Goal: Task Accomplishment & Management: Manage account settings

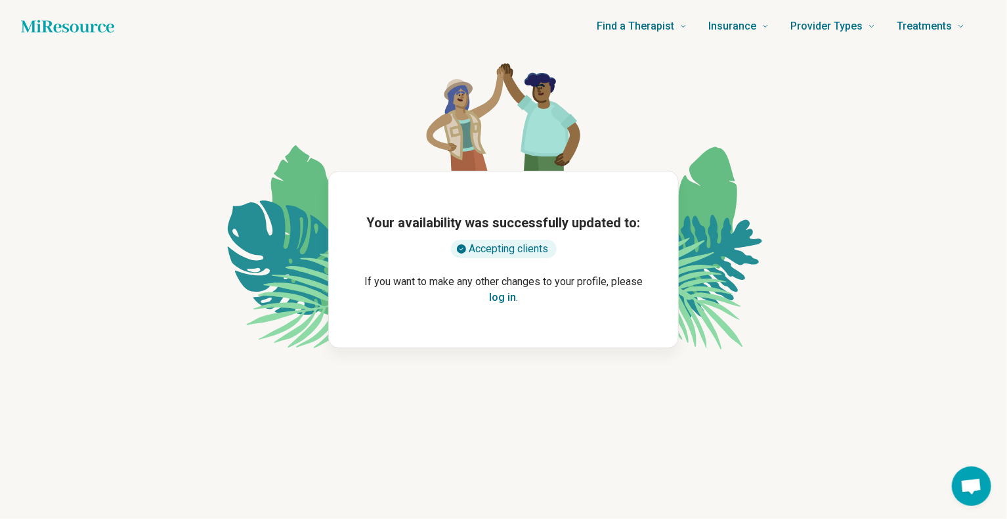
click at [81, 26] on icon "Home page" at bounding box center [67, 26] width 93 height 12
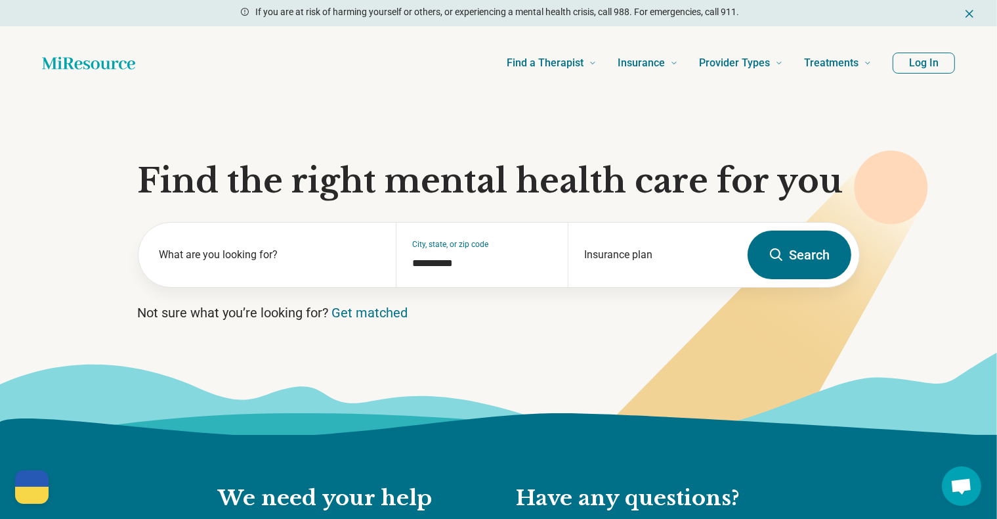
click at [936, 64] on button "Log In" at bounding box center [924, 63] width 62 height 21
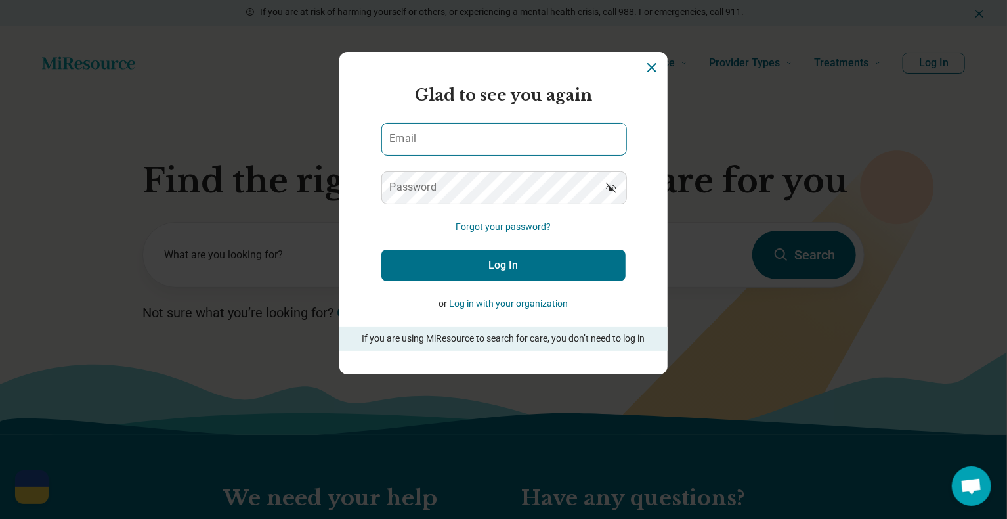
drag, startPoint x: 449, startPoint y: 122, endPoint x: 450, endPoint y: 130, distance: 8.0
click at [449, 127] on div "Email" at bounding box center [503, 139] width 244 height 33
click at [452, 138] on input "Email" at bounding box center [504, 139] width 244 height 32
type input "**********"
click at [512, 262] on button "Log In" at bounding box center [503, 265] width 244 height 32
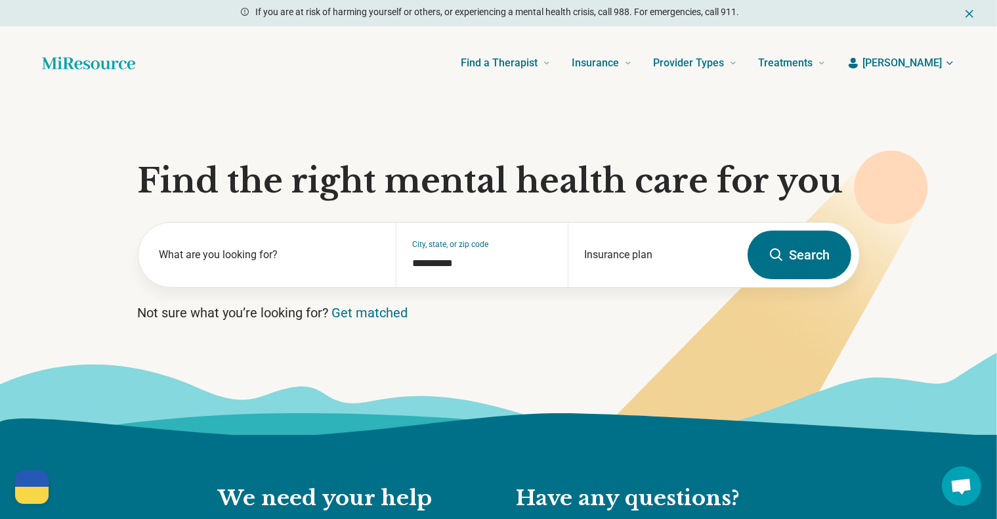
click at [939, 63] on span "[PERSON_NAME]" at bounding box center [902, 63] width 79 height 16
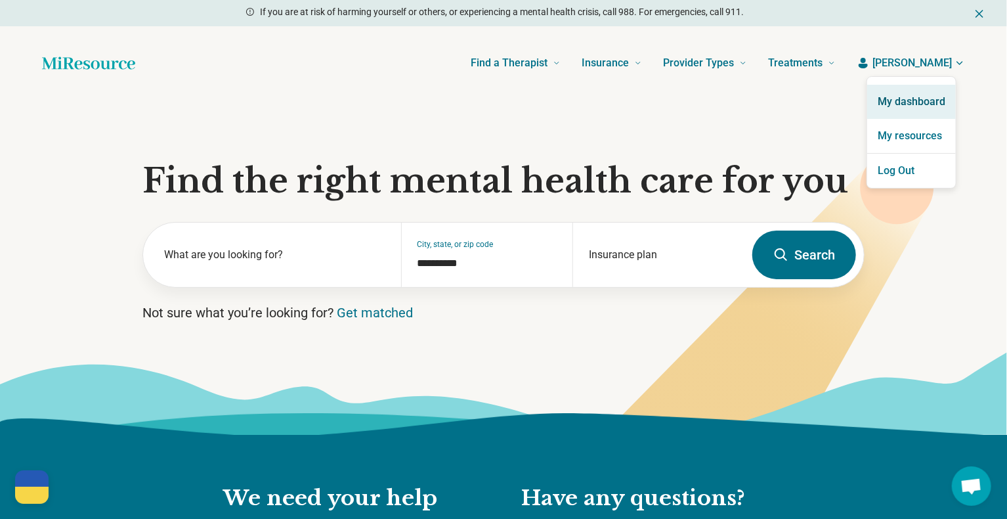
click at [902, 99] on link "My dashboard" at bounding box center [911, 102] width 89 height 34
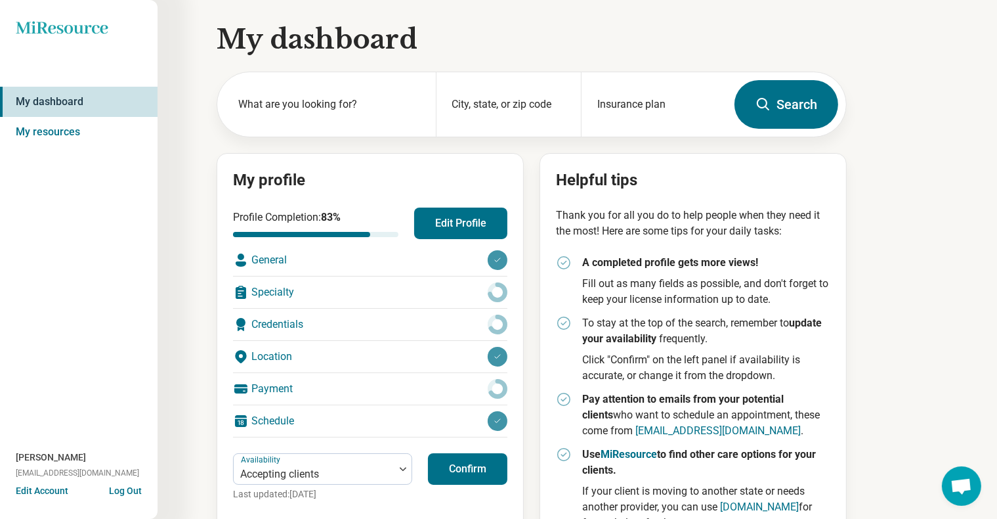
click at [475, 230] on button "Edit Profile" at bounding box center [460, 223] width 93 height 32
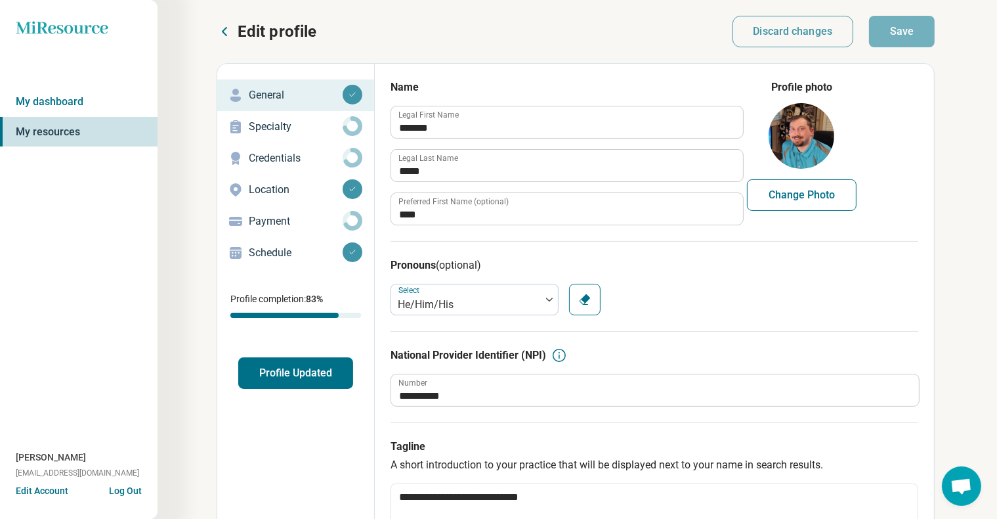
click at [278, 129] on p "Specialty" at bounding box center [296, 127] width 94 height 16
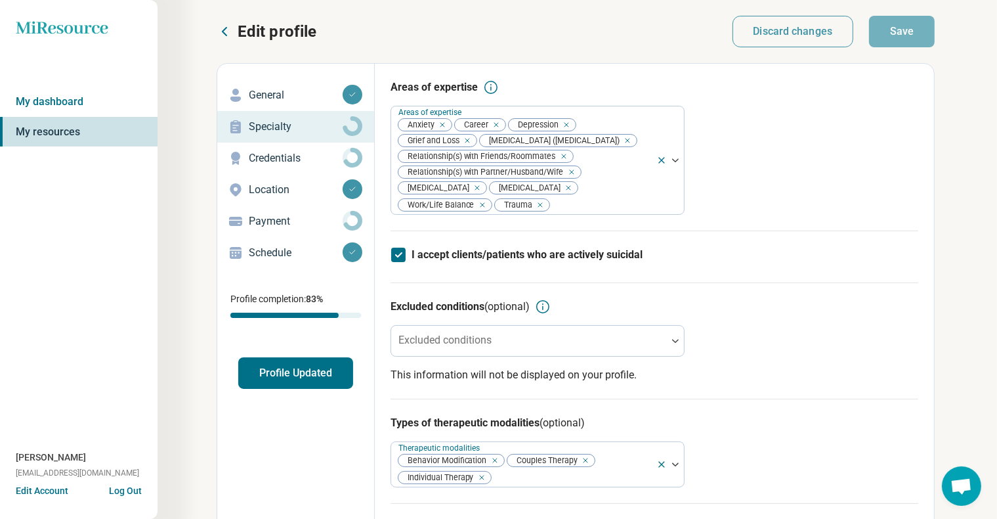
click at [399, 255] on icon at bounding box center [398, 255] width 14 height 14
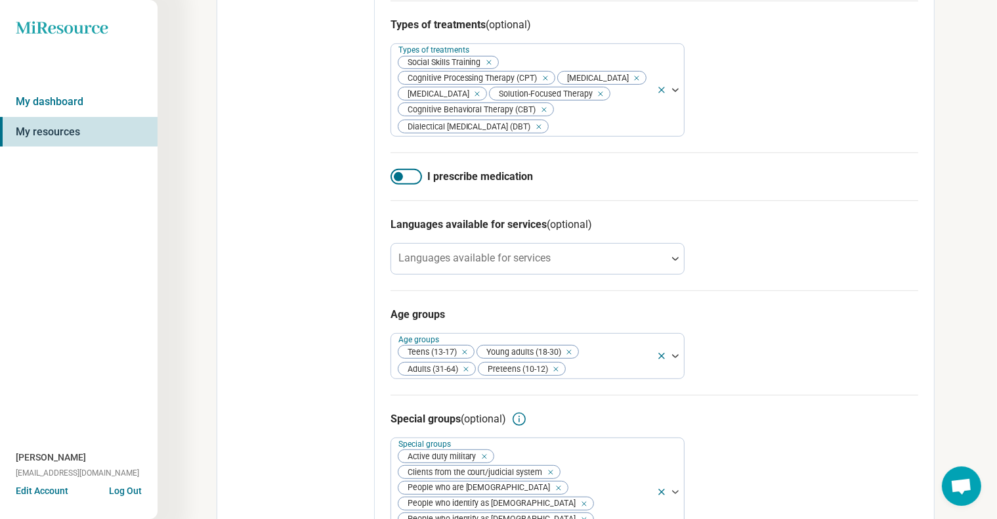
scroll to position [525, 0]
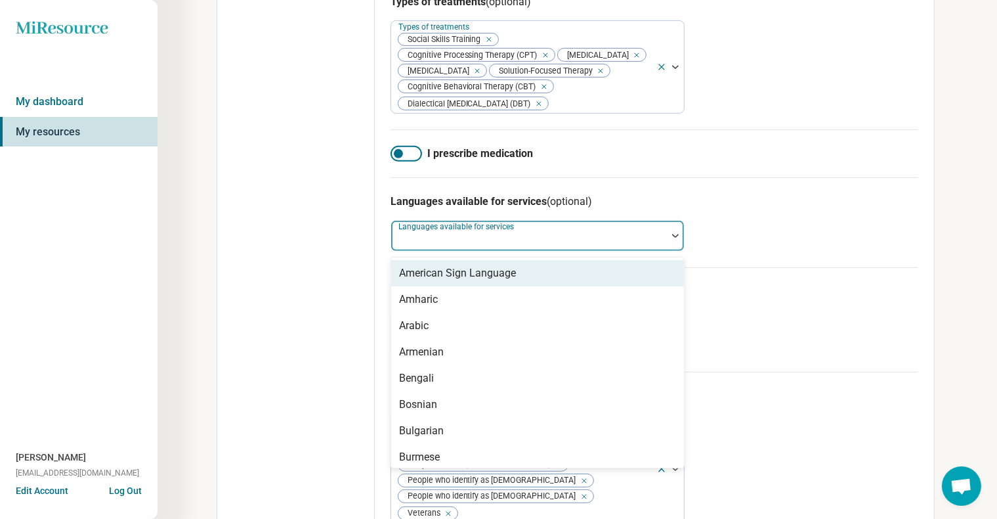
click at [668, 238] on div at bounding box center [675, 236] width 17 height 4
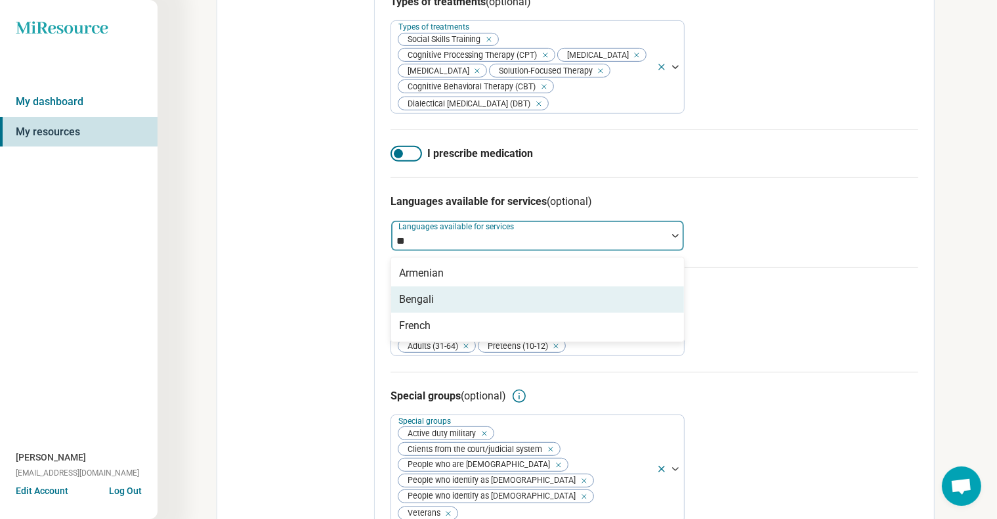
type input "*"
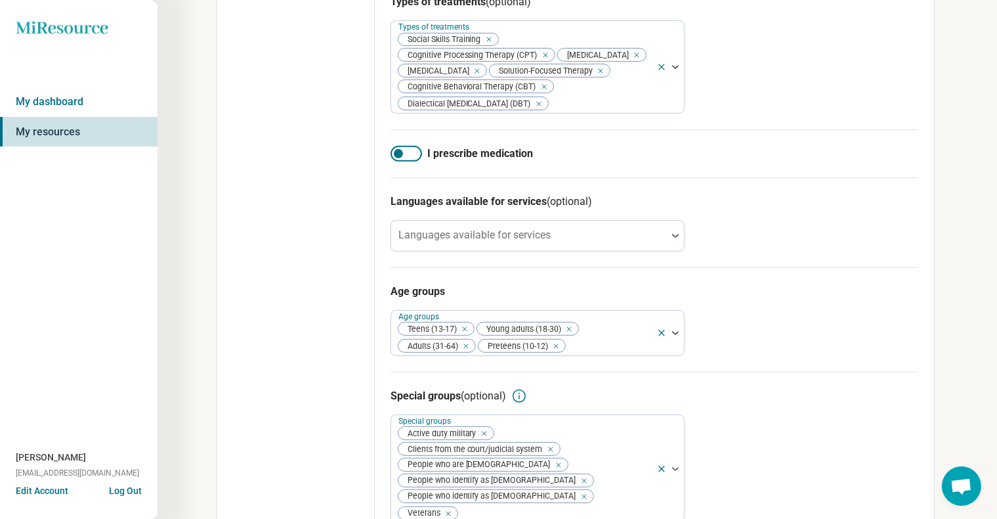
click at [710, 253] on div "Languages available for services (optional) Languages available for services" at bounding box center [655, 222] width 528 height 90
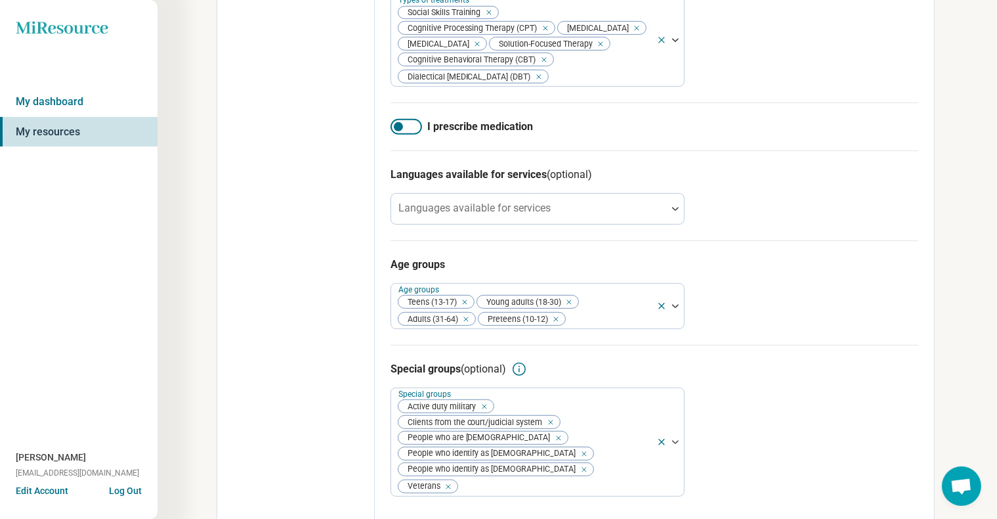
scroll to position [553, 0]
click at [557, 323] on icon "Remove [object Object]" at bounding box center [552, 318] width 9 height 9
click at [466, 306] on icon "Remove [object Object]" at bounding box center [461, 301] width 9 height 9
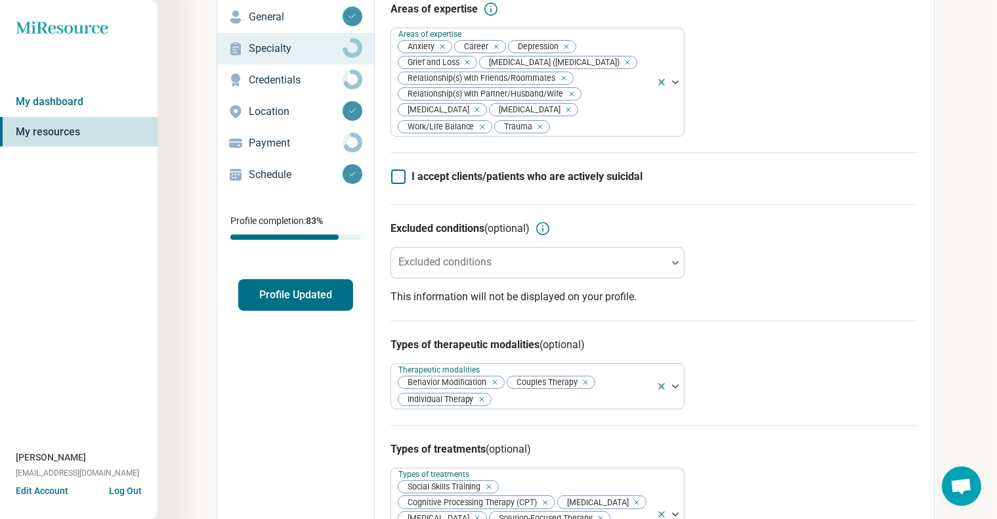
scroll to position [0, 0]
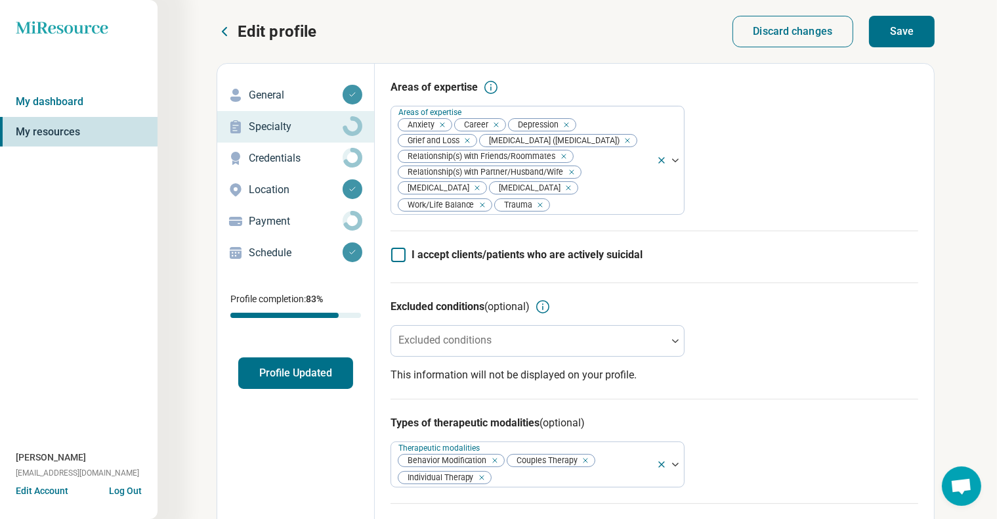
click at [922, 33] on button "Save" at bounding box center [902, 32] width 66 height 32
click at [278, 156] on p "Credentials" at bounding box center [296, 158] width 94 height 16
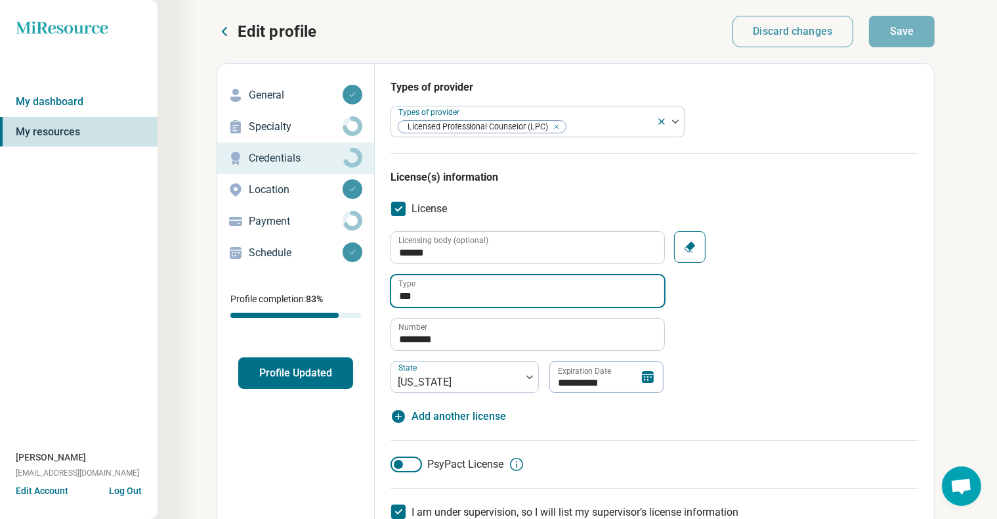
click at [460, 290] on input "***" at bounding box center [527, 291] width 273 height 32
drag, startPoint x: 477, startPoint y: 295, endPoint x: 388, endPoint y: 292, distance: 89.3
type textarea "*"
type input "****"
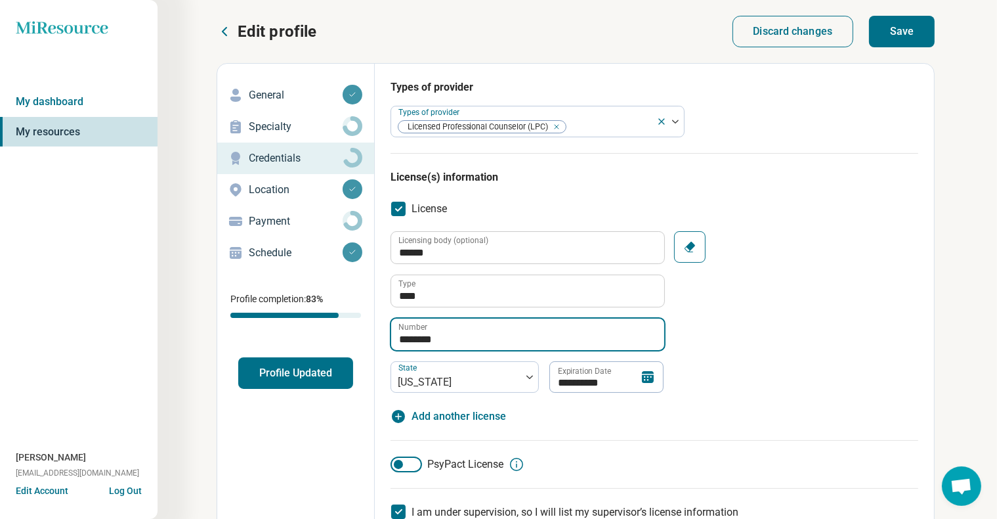
type input "*"
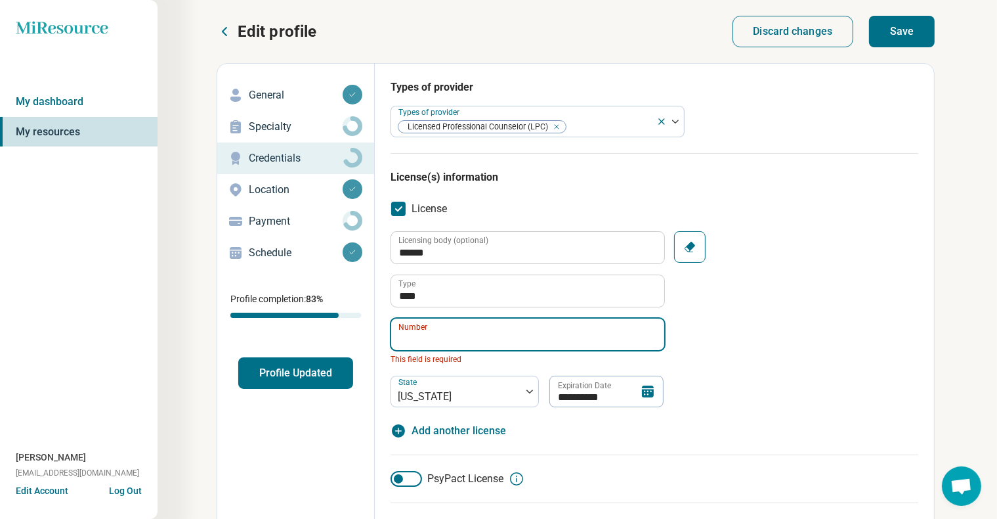
type input "*"
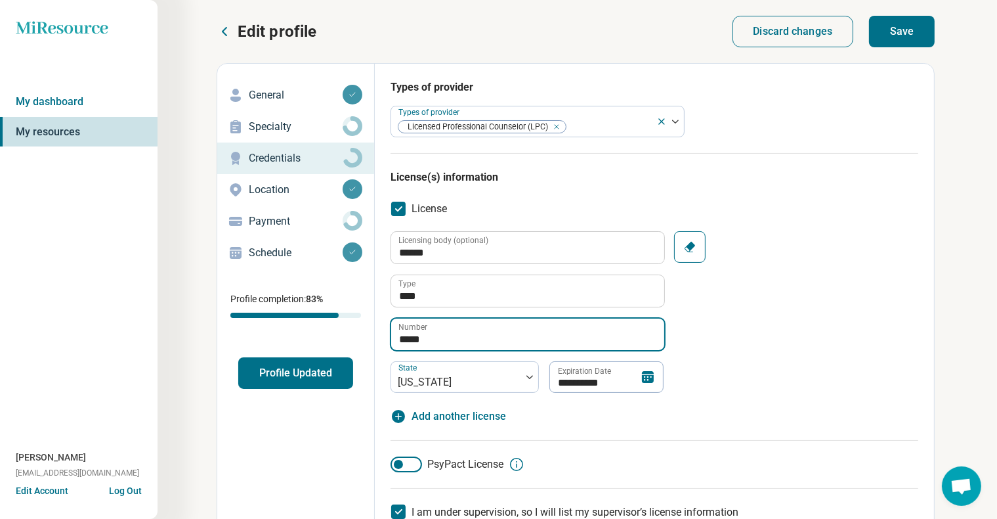
type input "*****"
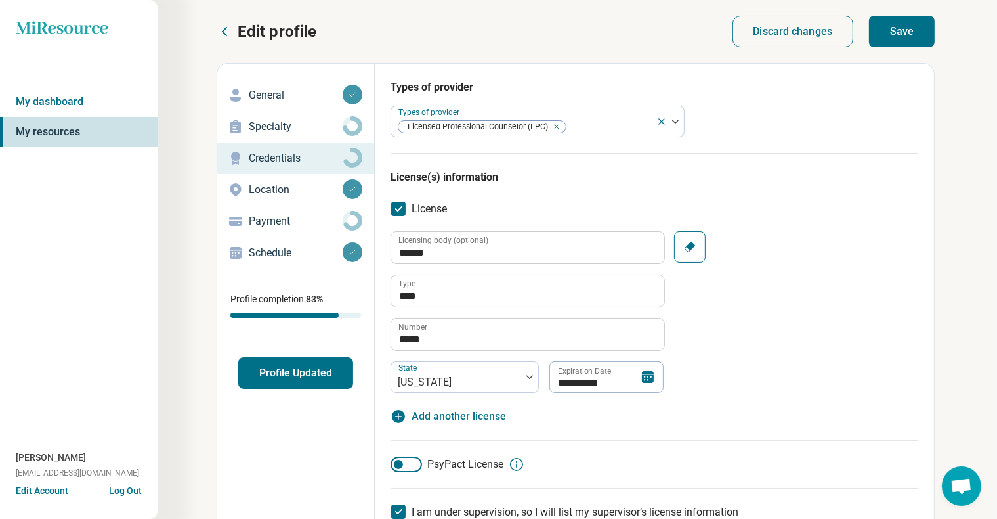
click at [651, 381] on icon at bounding box center [648, 377] width 12 height 12
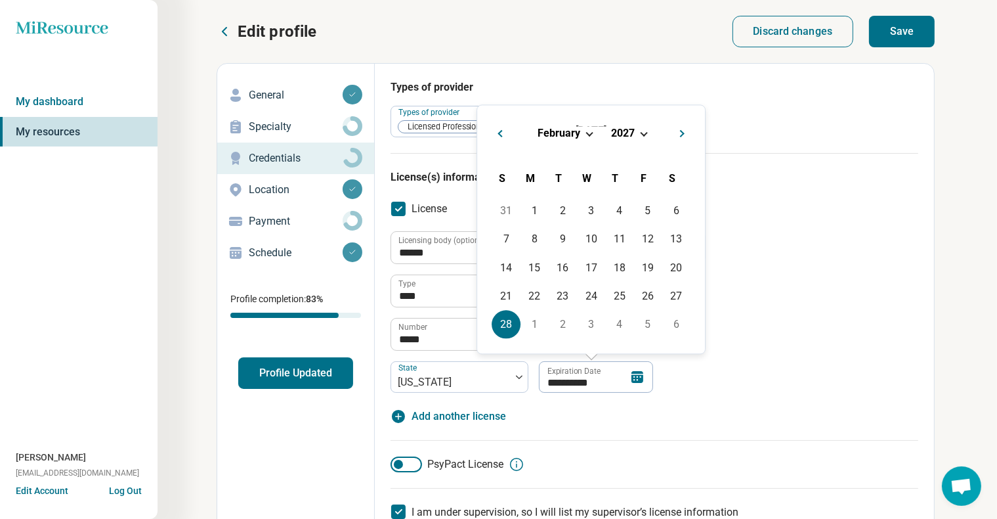
click at [630, 132] on span "2027" at bounding box center [623, 133] width 24 height 12
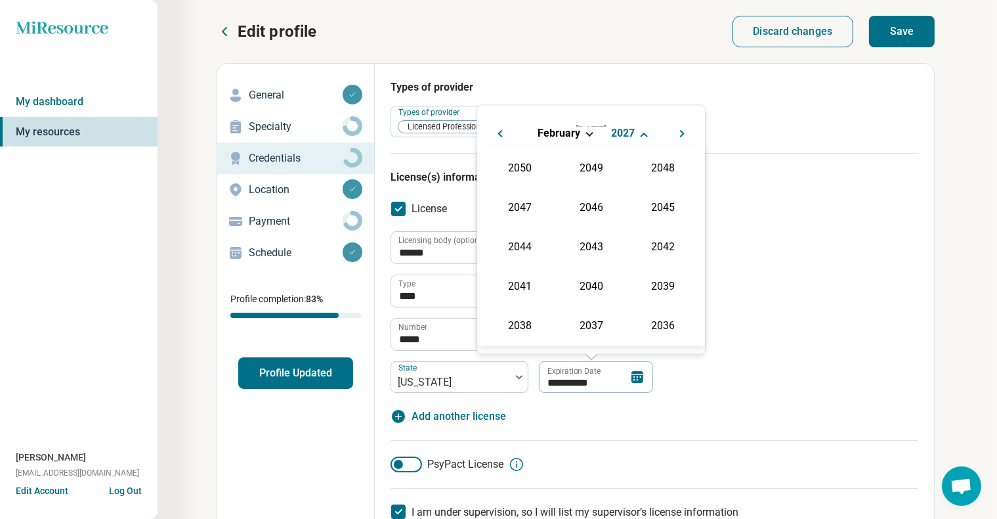
scroll to position [198, 0]
click at [857, 188] on div "**********" at bounding box center [655, 432] width 528 height 558
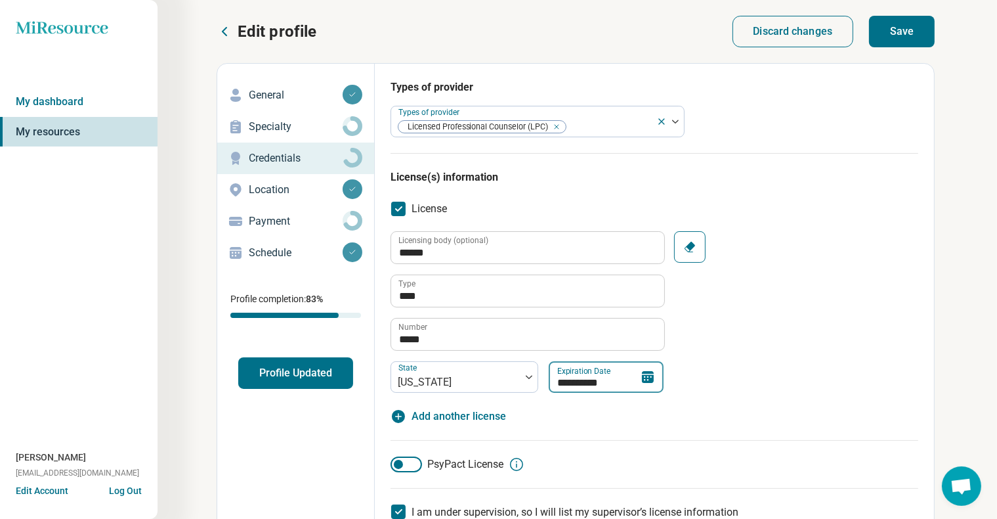
click at [581, 382] on input "**********" at bounding box center [606, 377] width 115 height 32
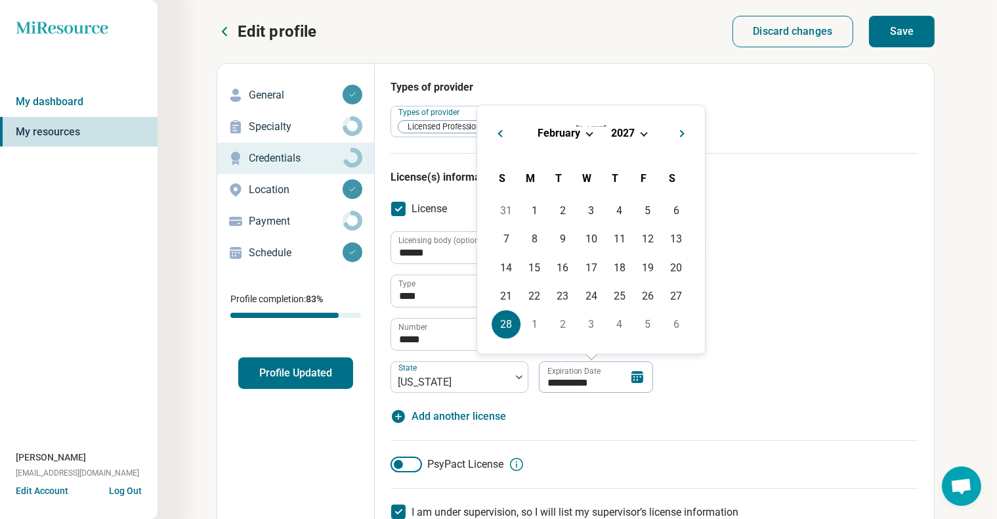
click at [587, 135] on div "[DATE]" at bounding box center [591, 133] width 207 height 14
click at [590, 130] on span "Choose Date" at bounding box center [589, 132] width 7 height 7
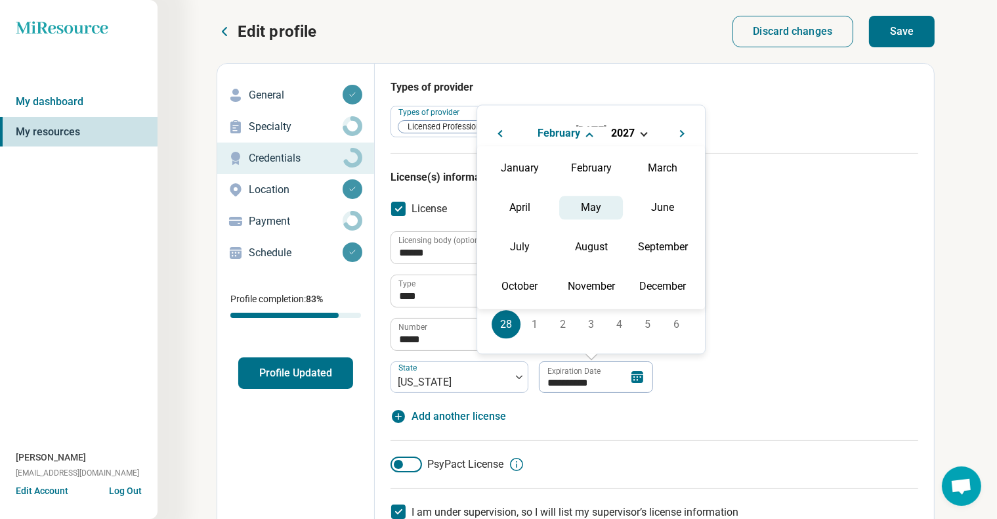
click at [594, 209] on div "May" at bounding box center [591, 208] width 64 height 24
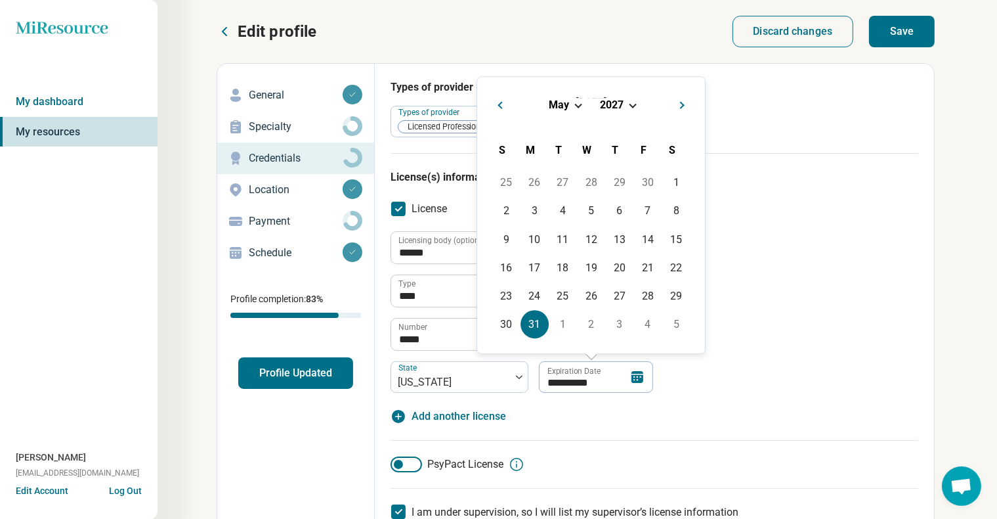
click at [528, 321] on div "31" at bounding box center [535, 324] width 28 height 28
type input "**********"
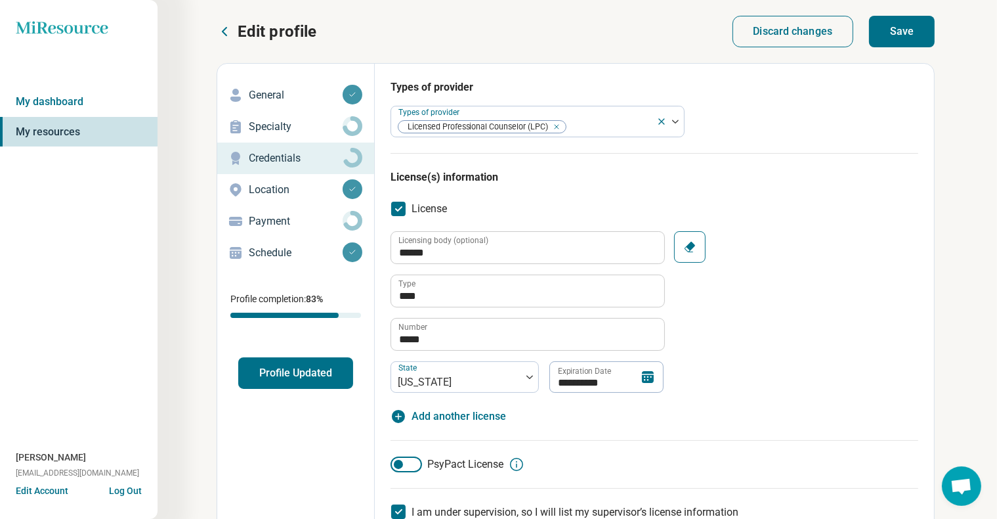
click at [725, 379] on div "**********" at bounding box center [655, 312] width 528 height 162
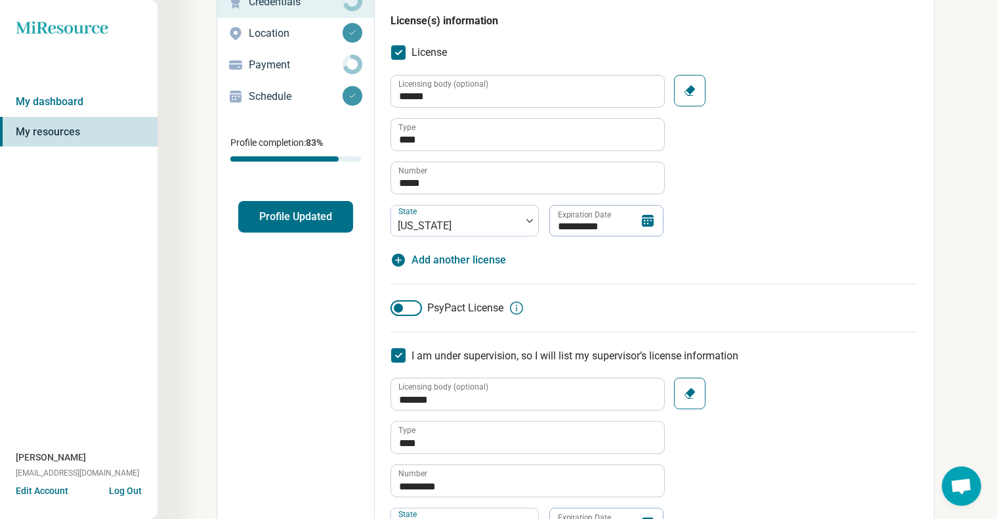
scroll to position [197, 0]
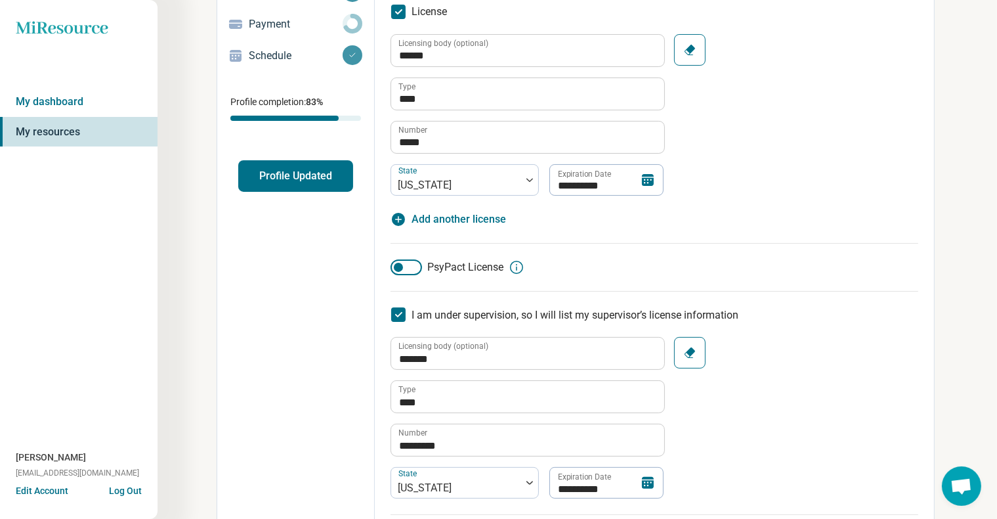
click at [399, 320] on icon at bounding box center [398, 314] width 14 height 14
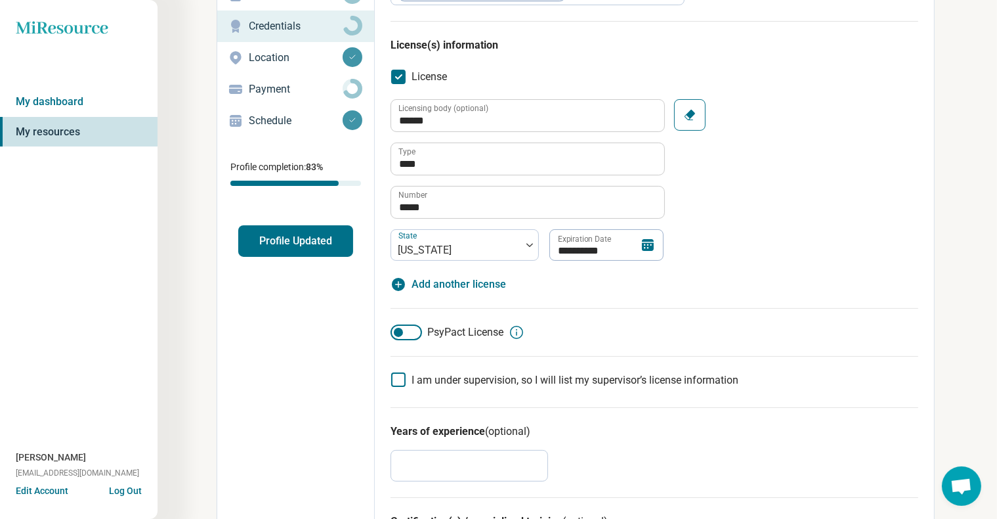
scroll to position [0, 0]
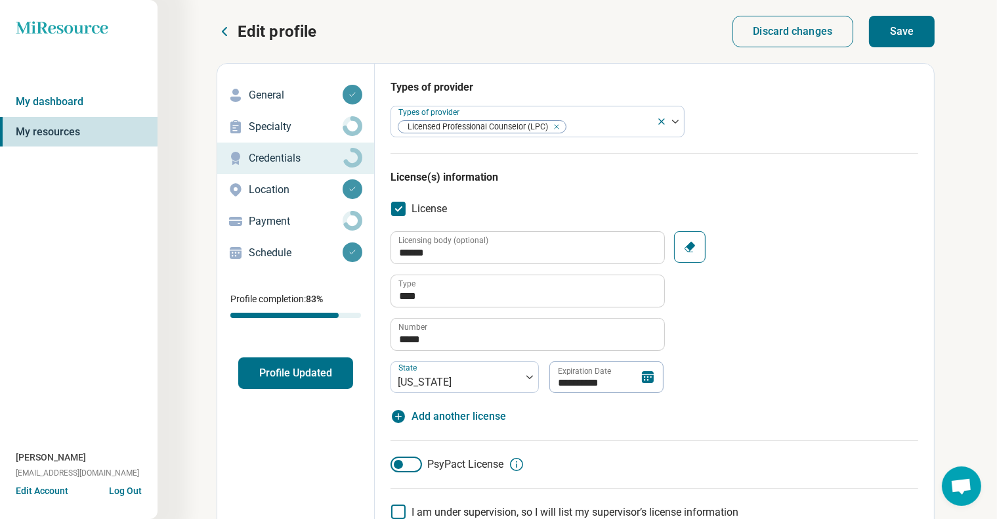
click at [906, 27] on button "Save" at bounding box center [902, 32] width 66 height 32
type textarea "*"
click at [271, 190] on p "Location" at bounding box center [296, 190] width 94 height 16
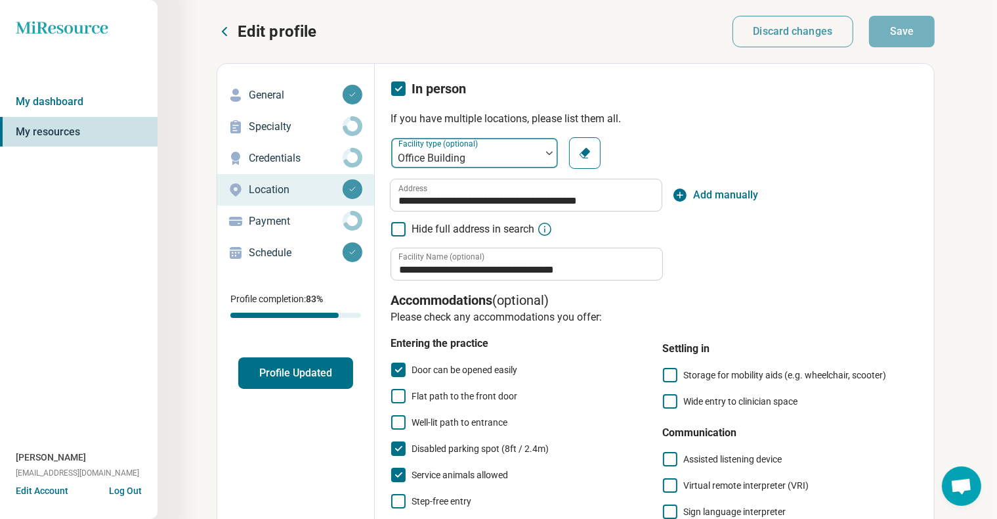
click at [548, 148] on div at bounding box center [549, 153] width 17 height 30
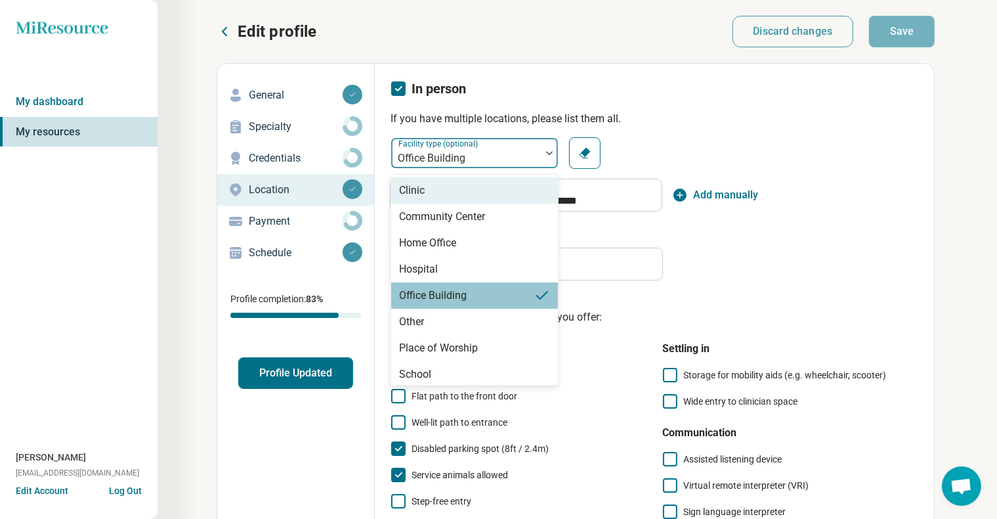
click at [704, 112] on p "If you have multiple locations, please list them all." at bounding box center [655, 119] width 528 height 16
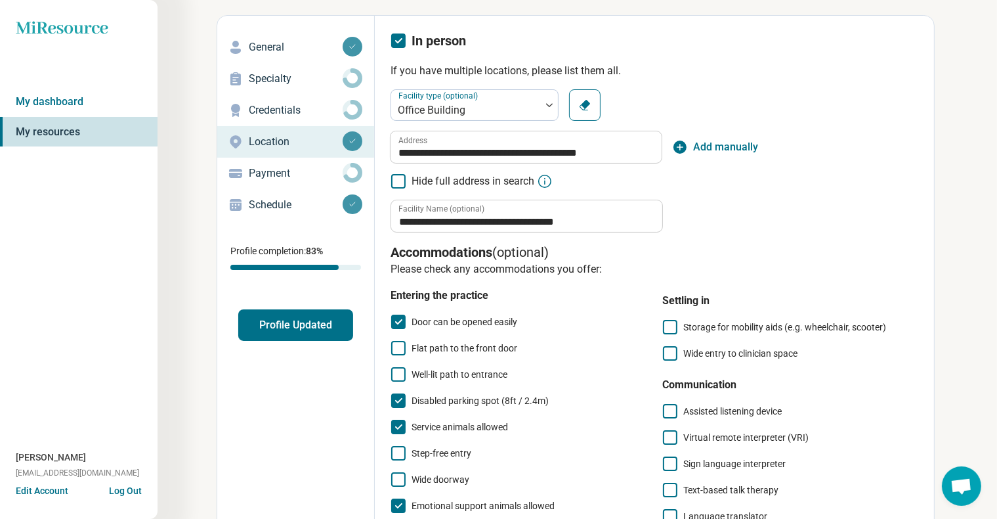
scroll to position [47, 0]
click at [552, 104] on img at bounding box center [549, 106] width 7 height 4
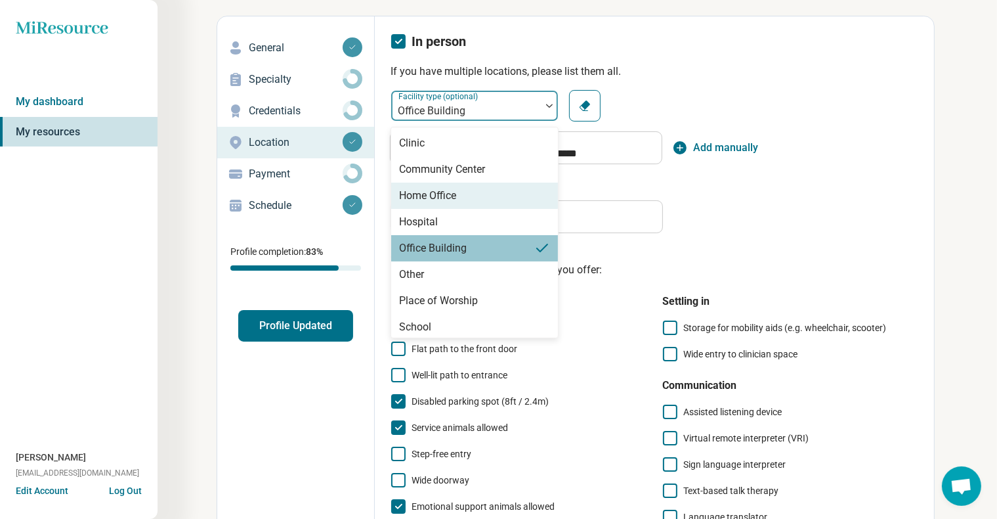
click at [436, 196] on div "Home Office" at bounding box center [427, 196] width 57 height 16
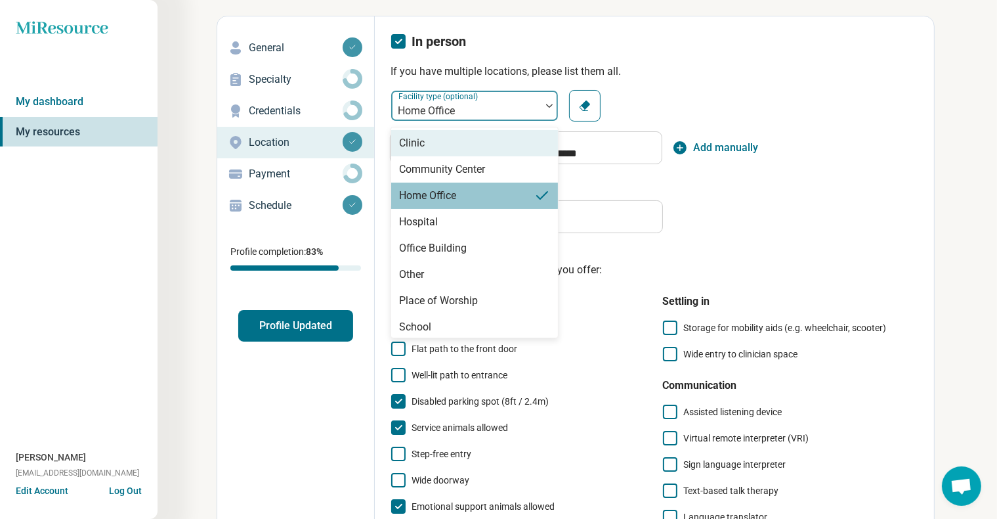
click at [544, 105] on div at bounding box center [549, 106] width 17 height 4
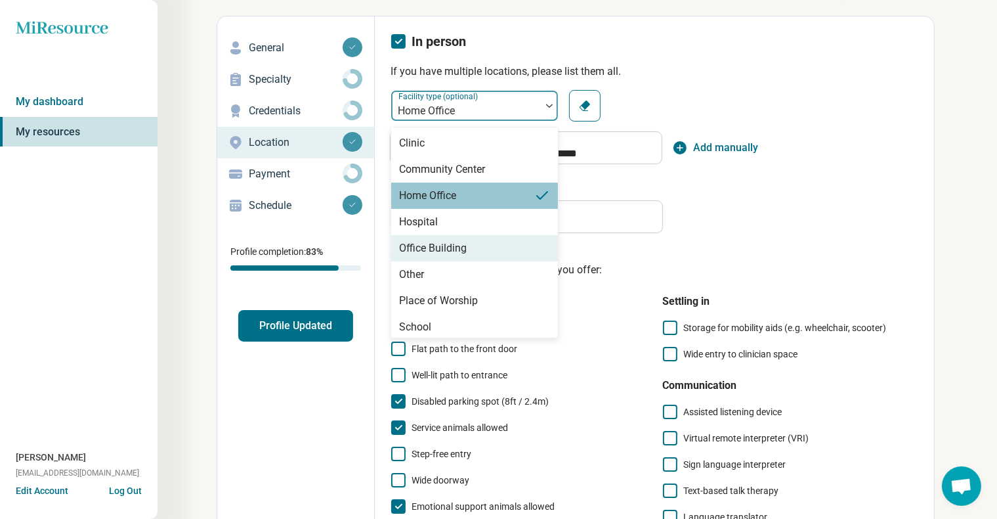
click at [438, 242] on div "Office Building" at bounding box center [433, 248] width 68 height 16
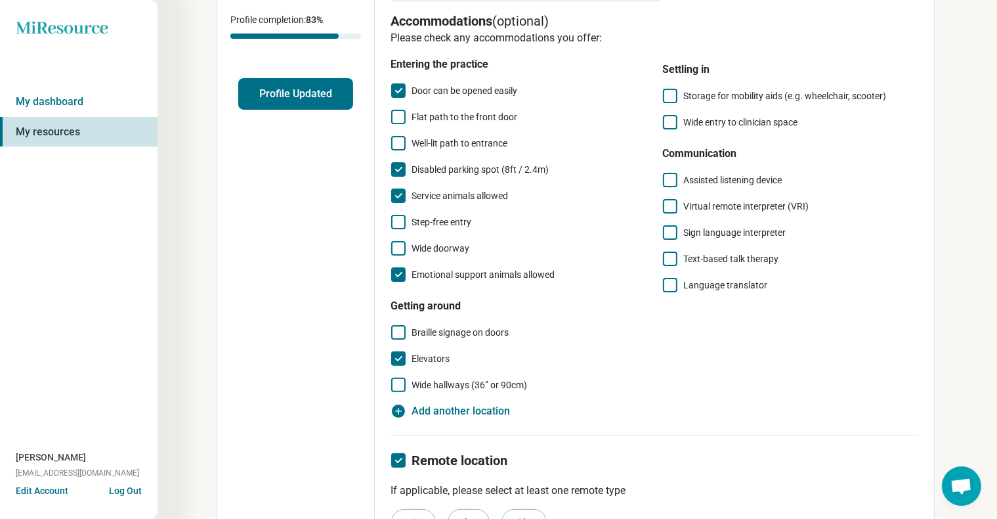
scroll to position [310, 0]
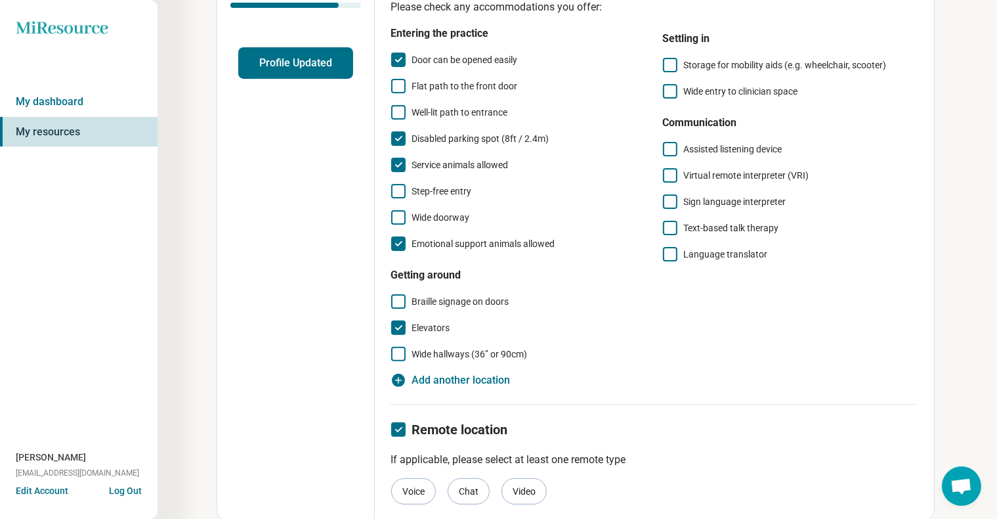
click at [469, 426] on span "Remote location" at bounding box center [460, 430] width 96 height 16
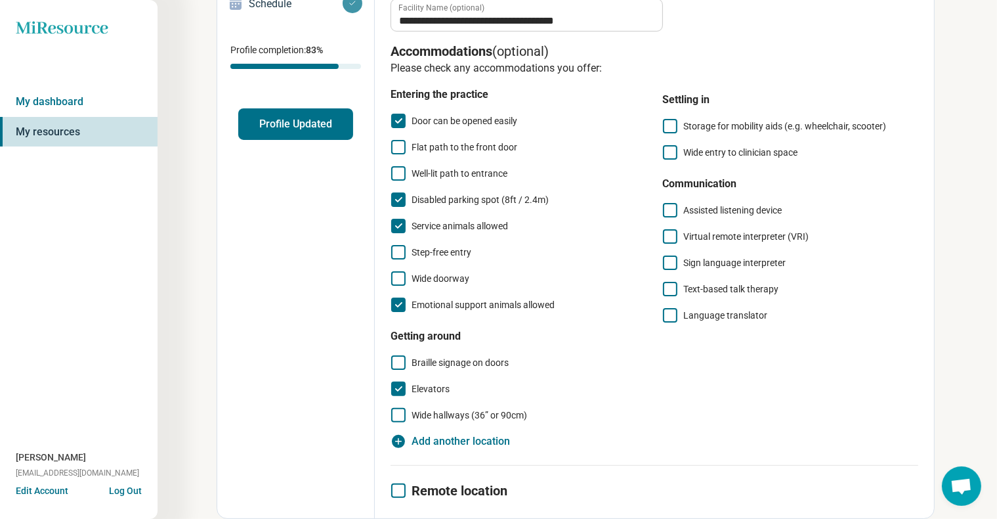
scroll to position [7, 0]
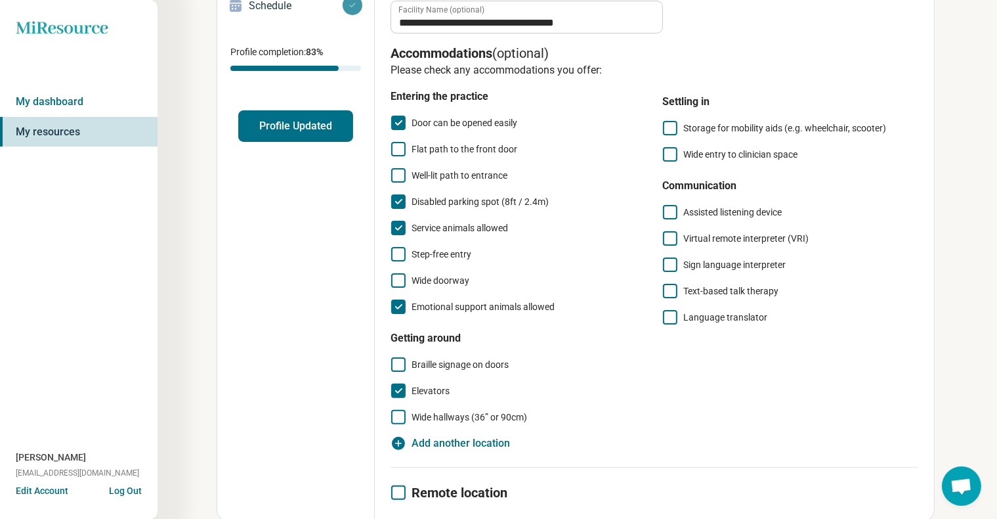
click at [466, 492] on span "Remote location" at bounding box center [460, 493] width 96 height 16
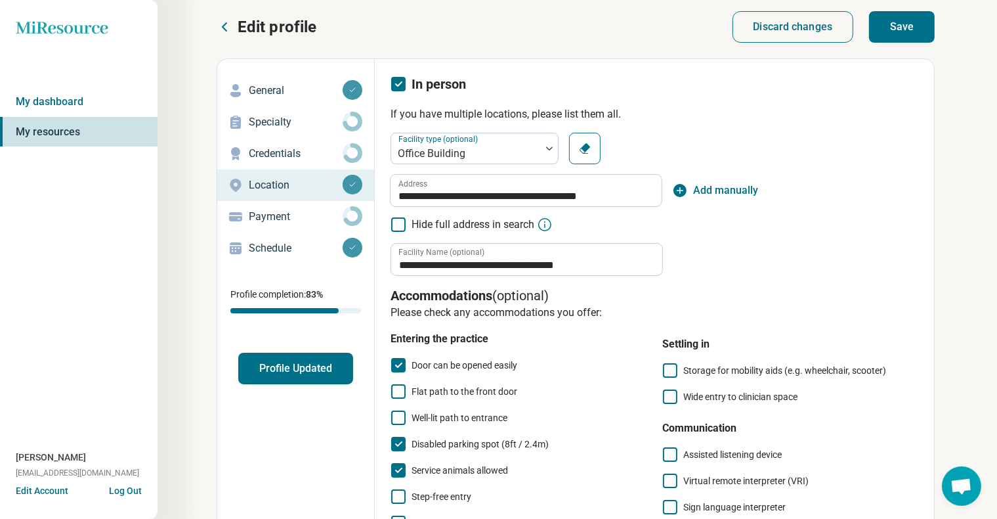
scroll to position [0, 0]
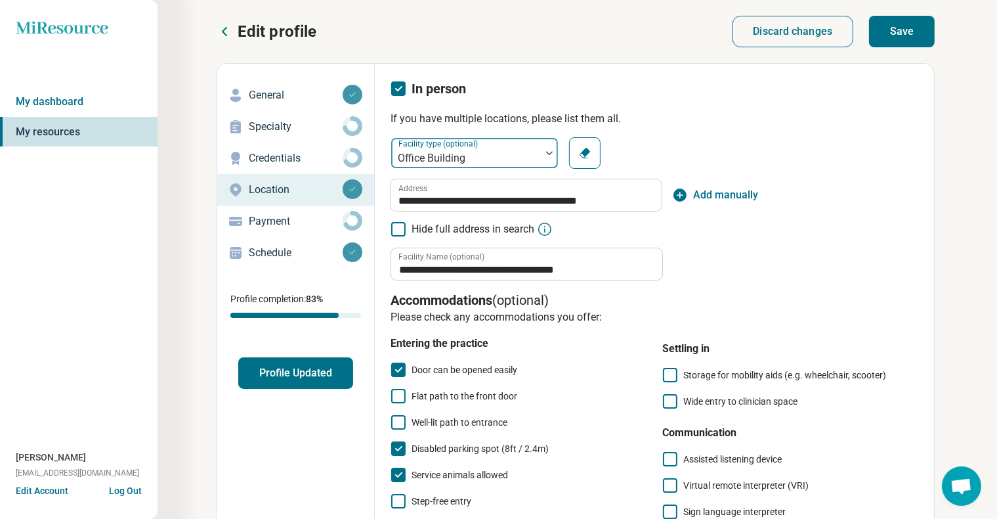
click at [546, 153] on div at bounding box center [549, 153] width 17 height 4
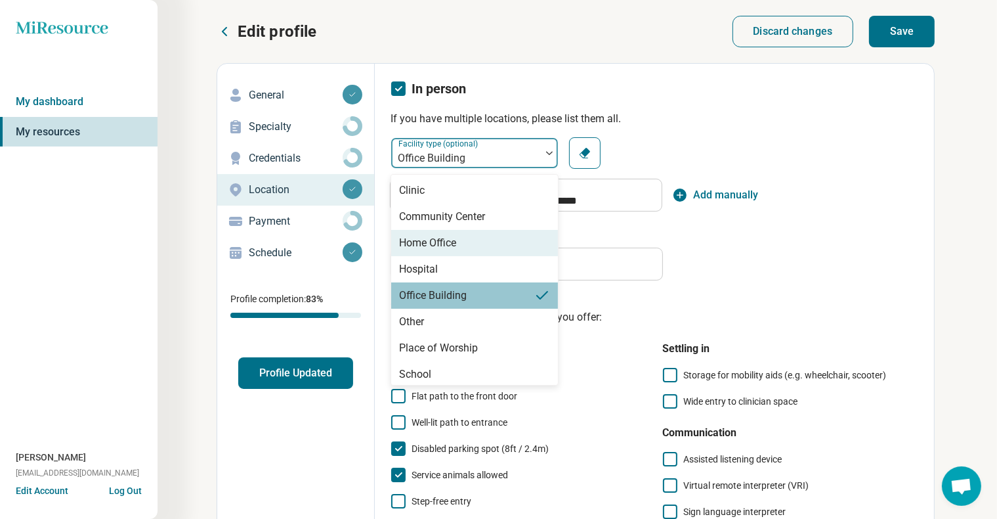
click at [428, 244] on div "Home Office" at bounding box center [427, 243] width 57 height 16
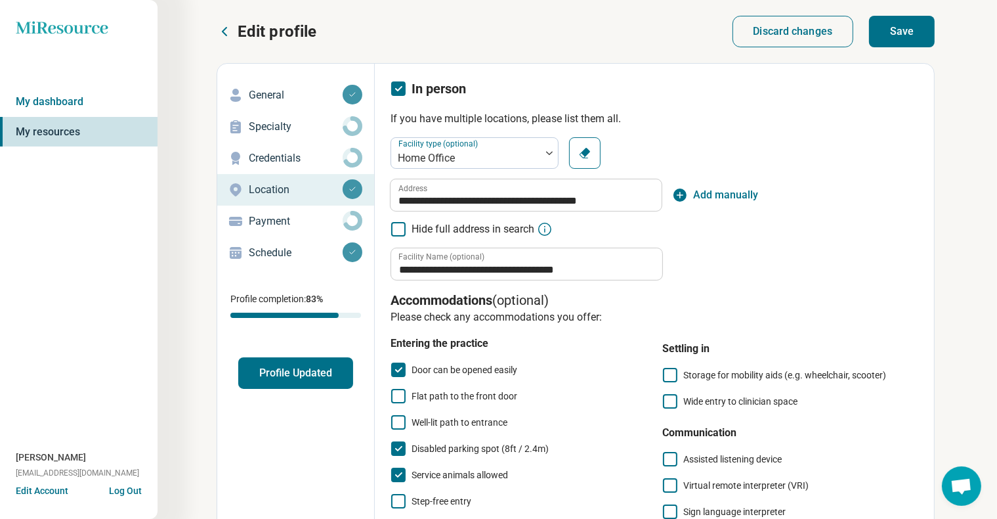
click at [392, 227] on icon at bounding box center [398, 229] width 14 height 14
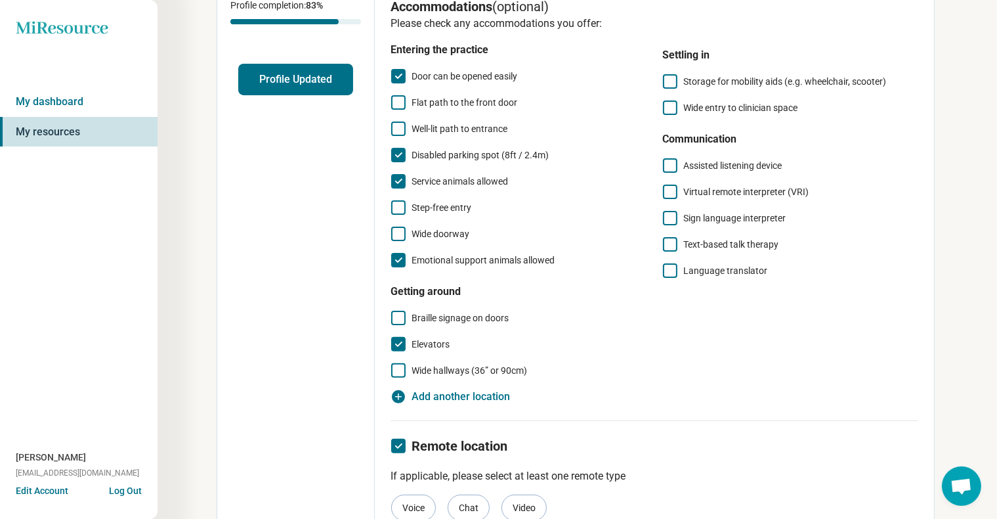
scroll to position [310, 0]
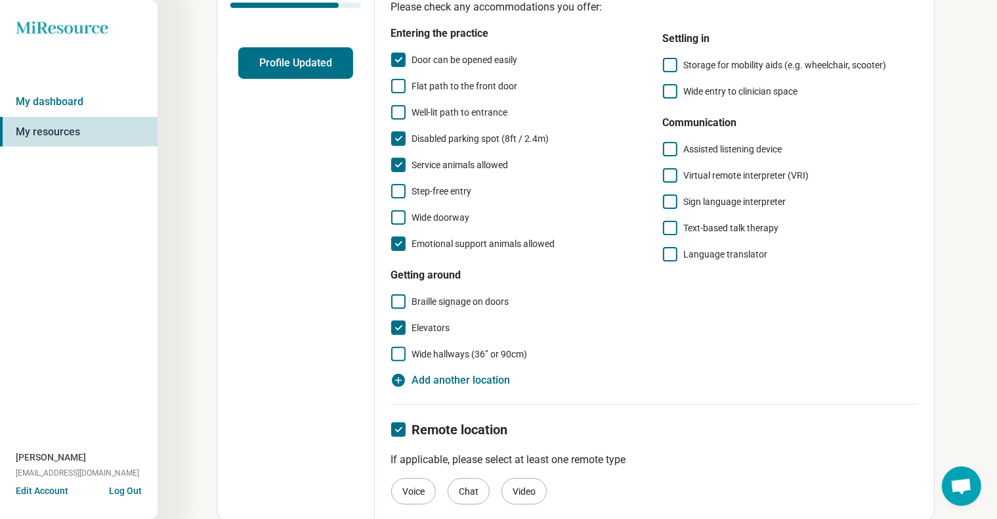
click at [436, 379] on span "Add another location" at bounding box center [461, 380] width 98 height 16
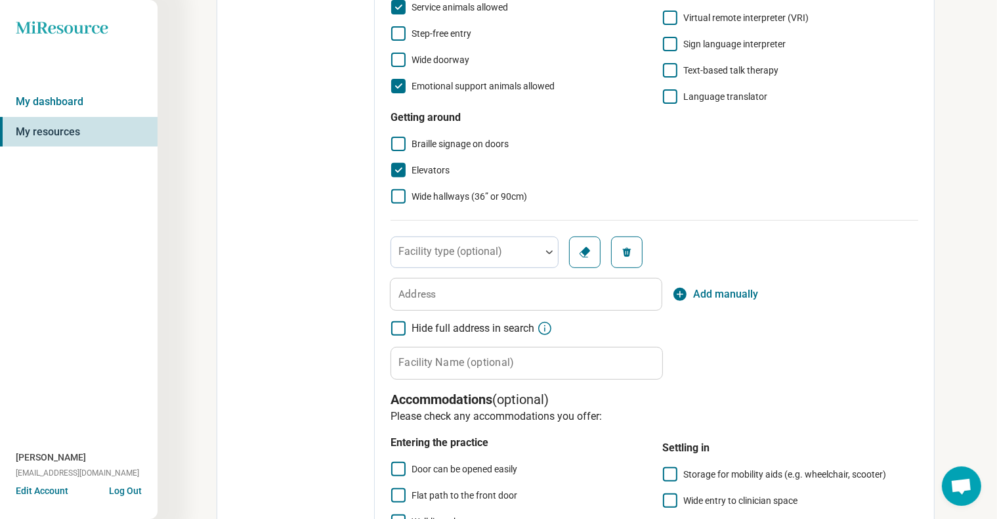
scroll to position [507, 0]
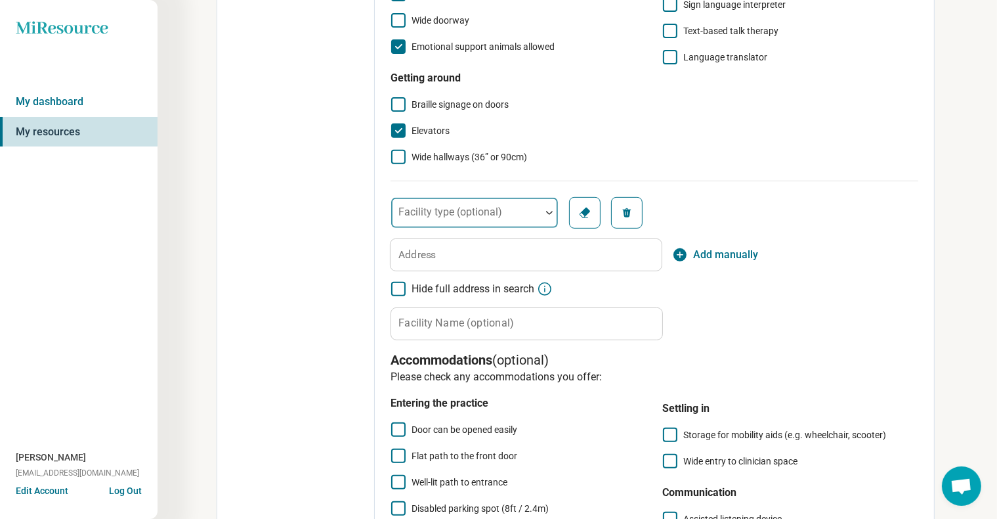
click at [532, 219] on div at bounding box center [466, 218] width 139 height 18
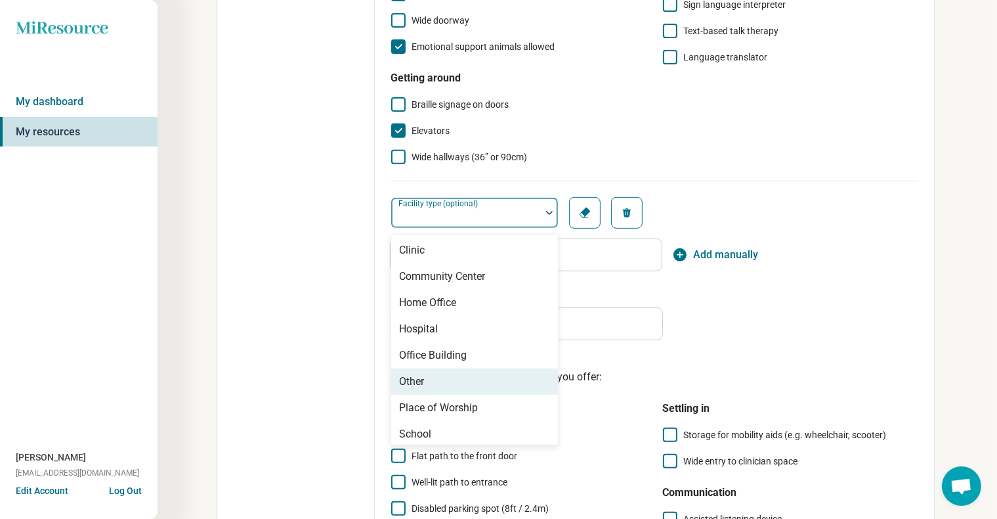
click at [741, 355] on p "Accommodations (optional)" at bounding box center [655, 360] width 528 height 18
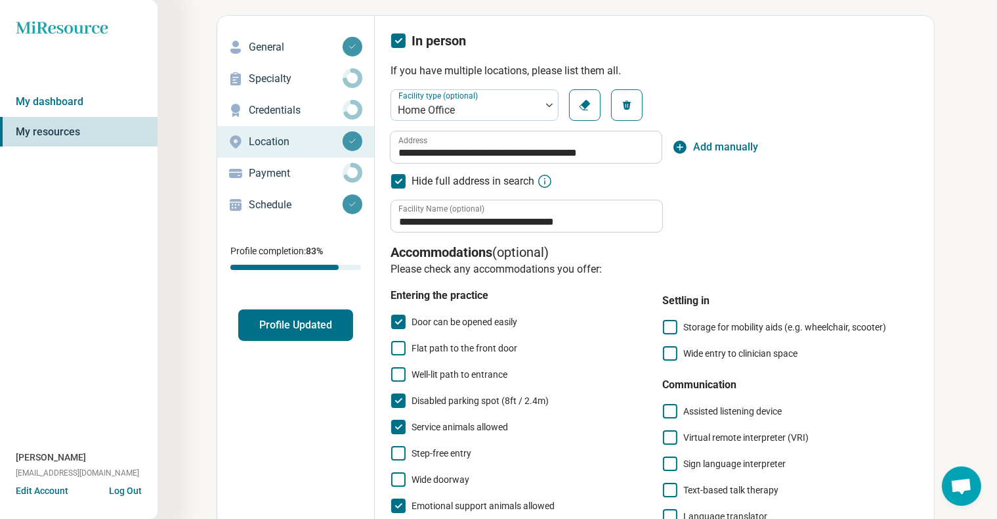
scroll to position [47, 0]
click at [397, 323] on polyline at bounding box center [399, 322] width 6 height 4
click at [398, 396] on icon at bounding box center [398, 401] width 14 height 14
click at [393, 426] on icon at bounding box center [398, 427] width 14 height 14
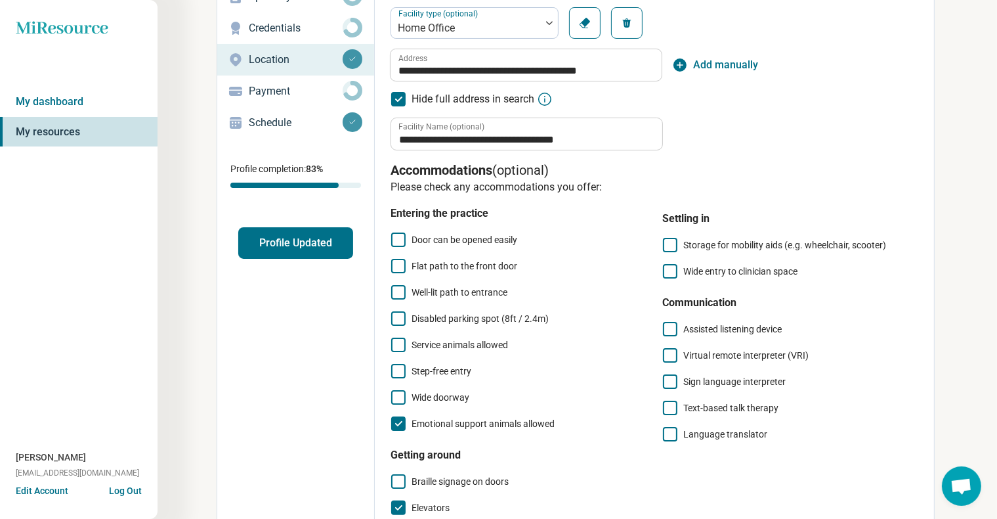
scroll to position [179, 0]
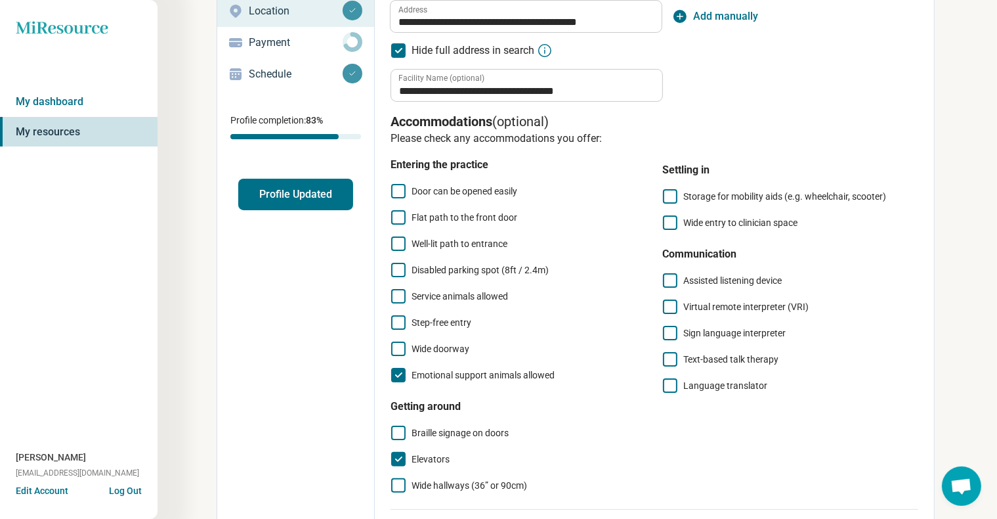
click at [402, 376] on icon at bounding box center [398, 375] width 14 height 14
click at [397, 453] on icon at bounding box center [398, 459] width 14 height 14
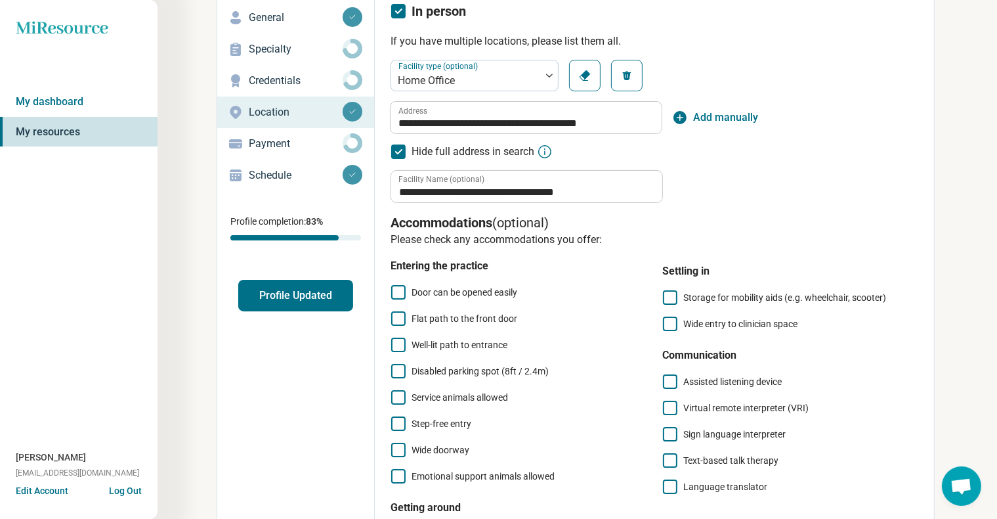
scroll to position [47, 0]
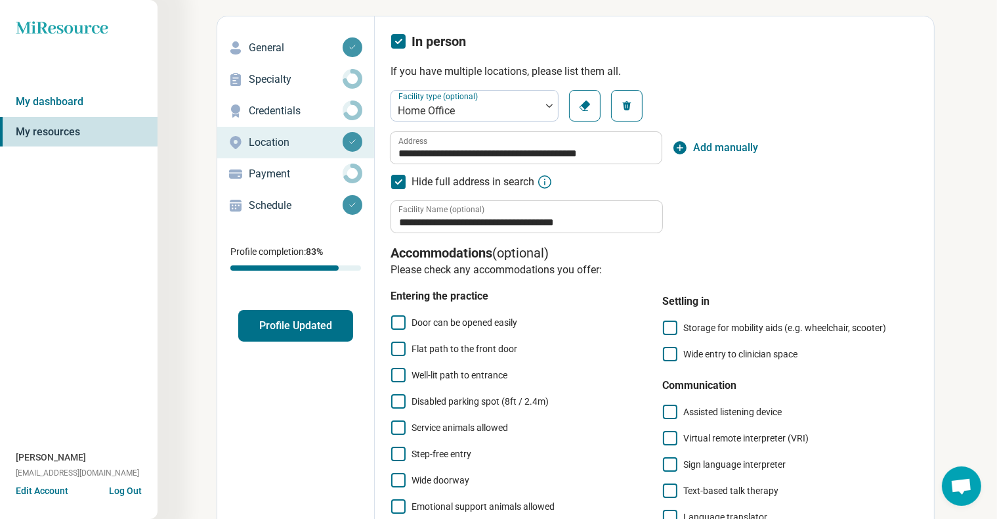
click at [680, 148] on icon "button" at bounding box center [680, 147] width 13 height 13
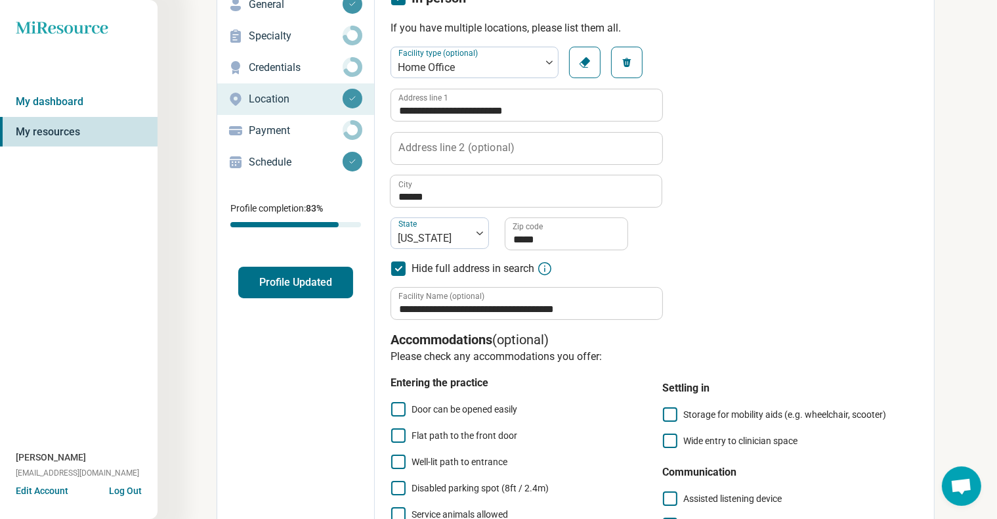
scroll to position [113, 0]
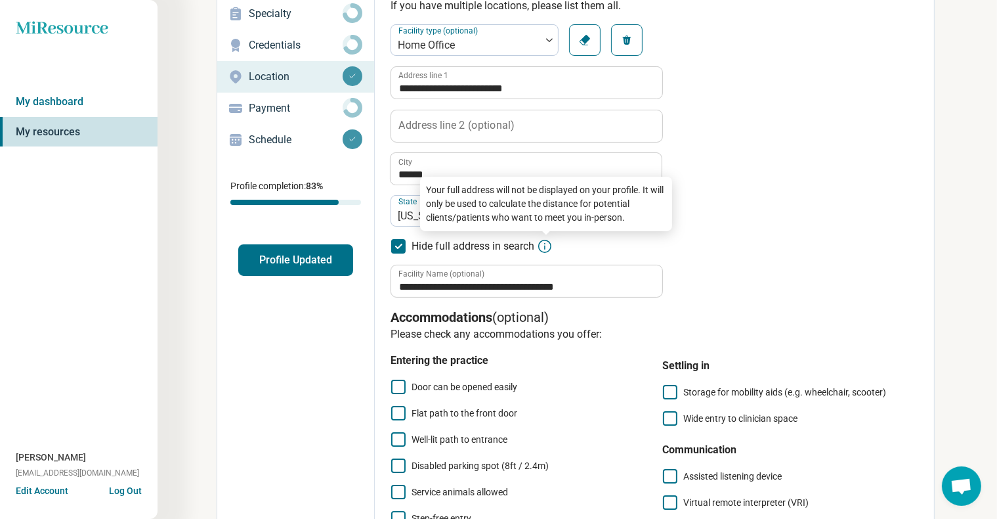
click at [541, 244] on icon at bounding box center [545, 246] width 16 height 16
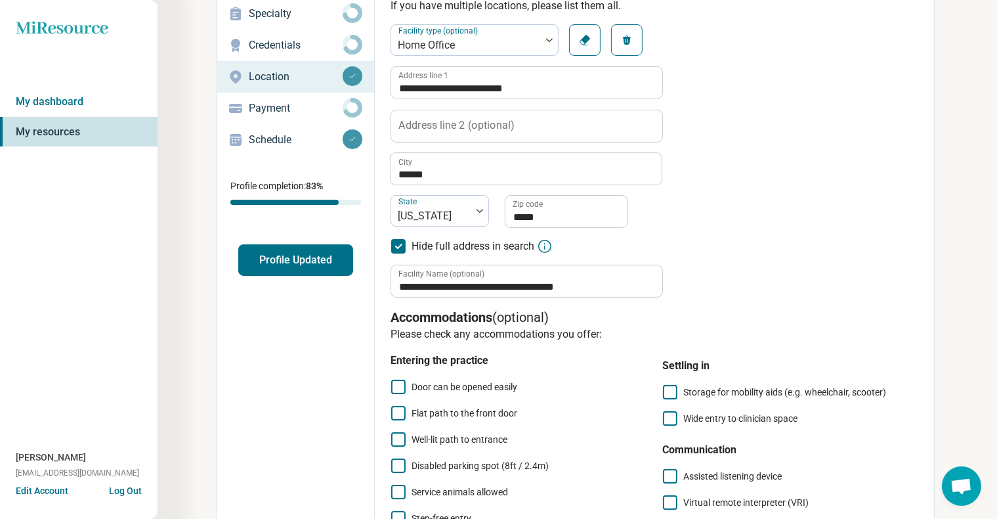
click at [687, 257] on div "**********" at bounding box center [655, 160] width 528 height 273
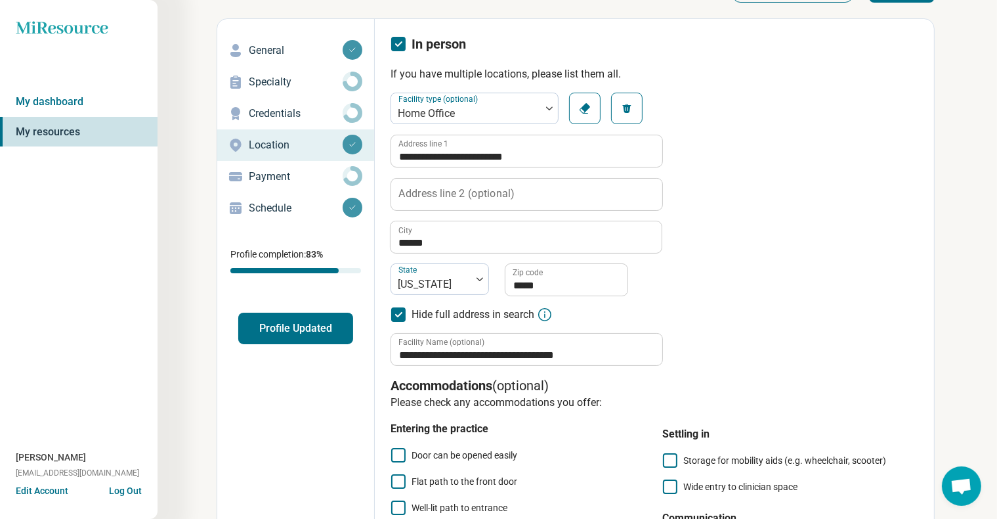
scroll to position [22, 0]
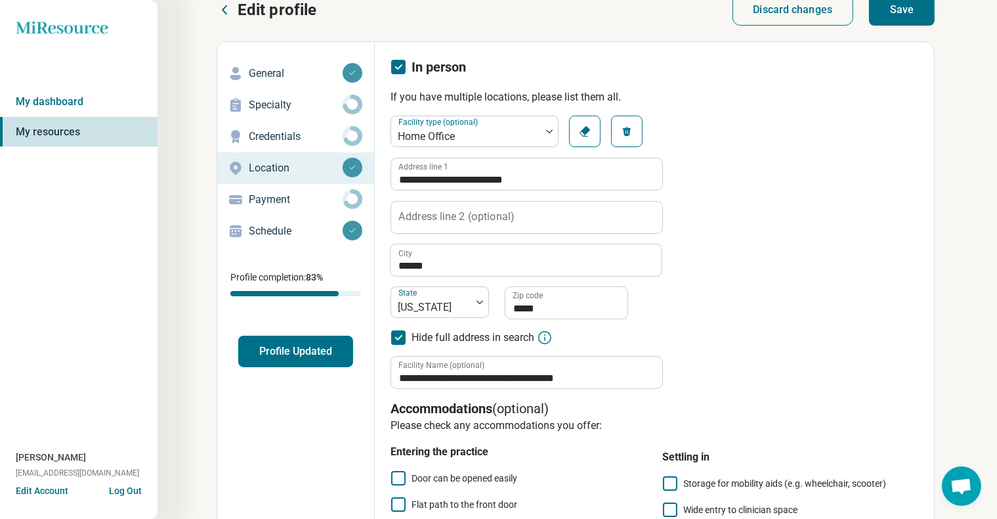
click at [585, 131] on icon "button" at bounding box center [585, 131] width 11 height 11
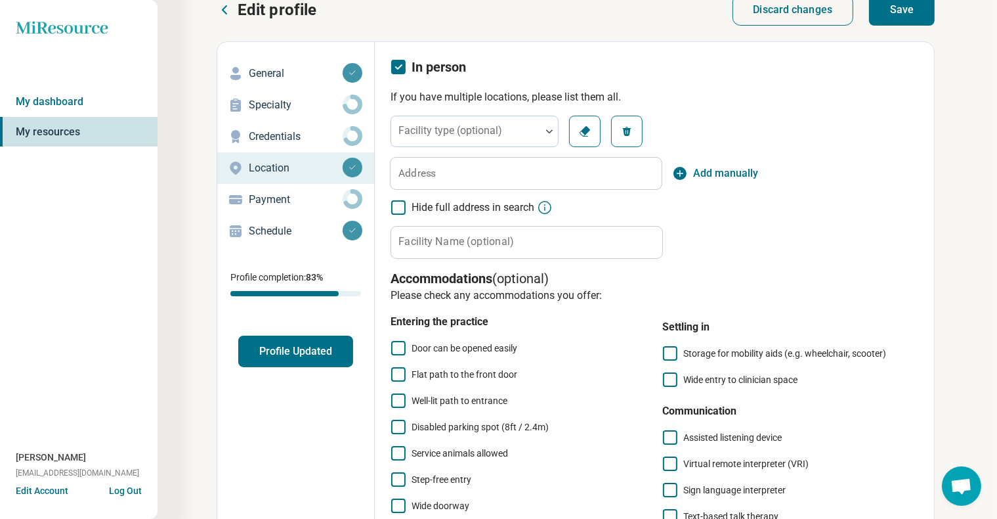
scroll to position [0, 0]
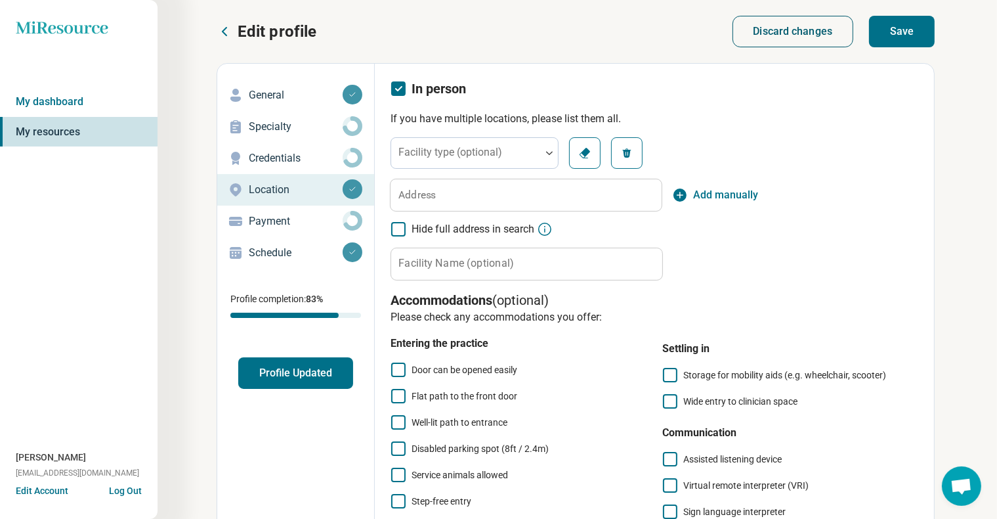
click at [809, 33] on button "Discard changes" at bounding box center [793, 32] width 121 height 32
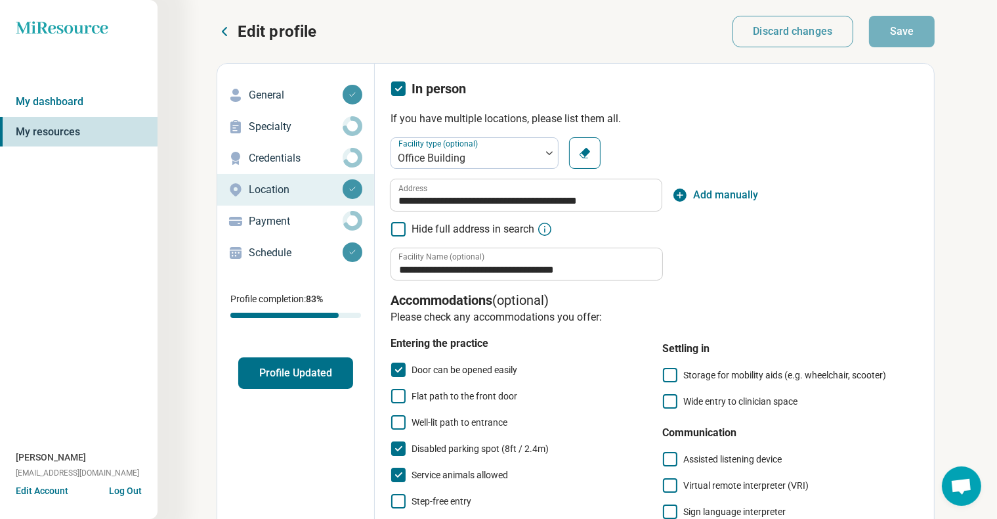
click at [397, 87] on icon at bounding box center [398, 88] width 14 height 14
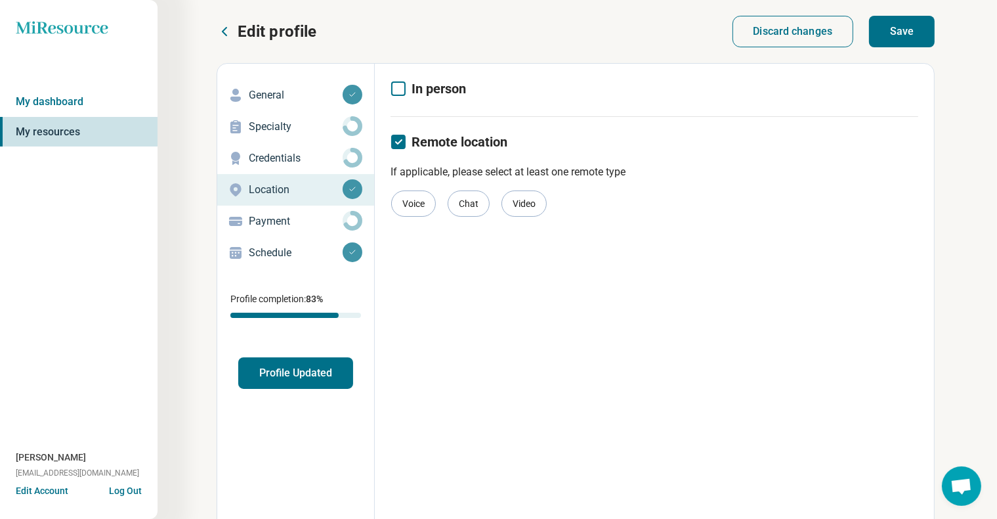
scroll to position [7, 0]
click at [903, 37] on button "Save" at bounding box center [902, 32] width 66 height 32
drag, startPoint x: 903, startPoint y: 37, endPoint x: 668, endPoint y: 99, distance: 243.2
click at [668, 99] on div "In person" at bounding box center [655, 97] width 528 height 37
click at [283, 219] on p "Payment" at bounding box center [296, 221] width 94 height 16
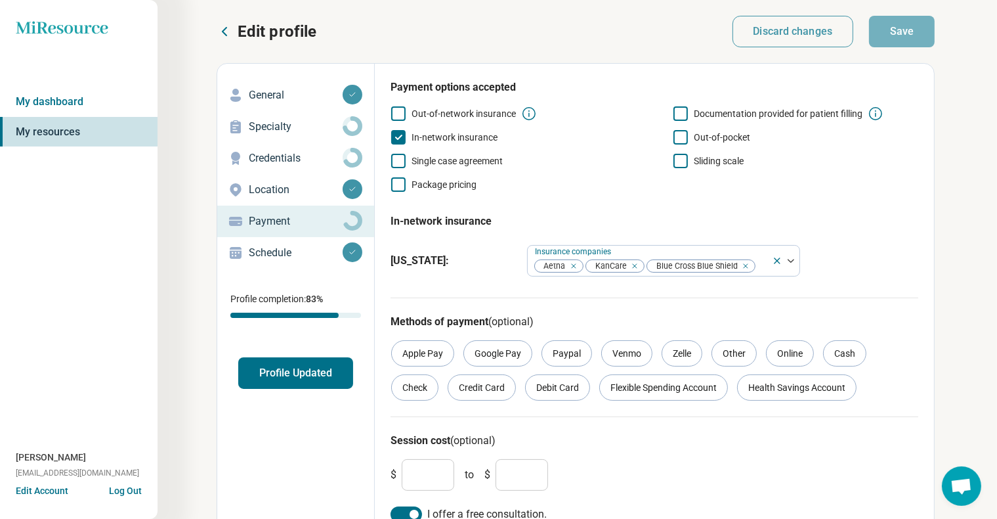
click at [284, 200] on link "Location" at bounding box center [295, 190] width 157 height 32
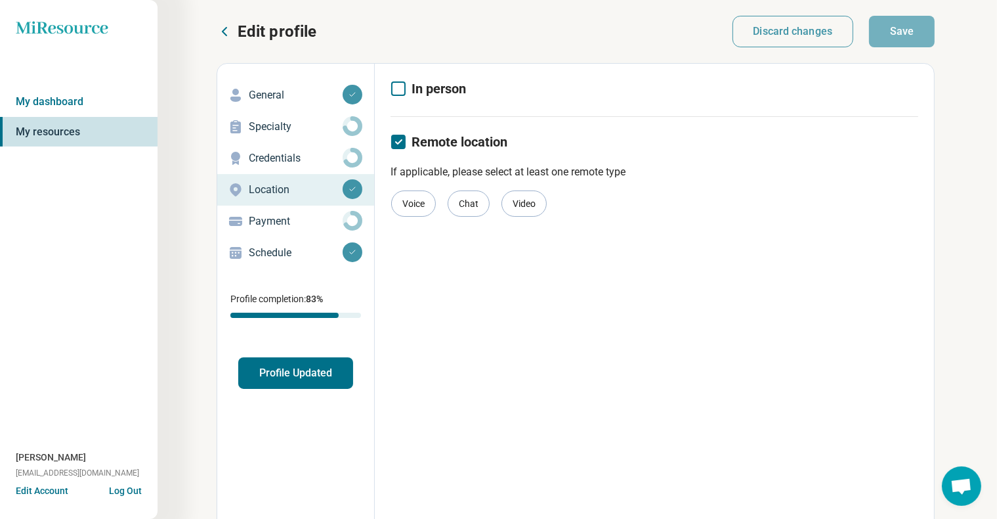
click at [395, 93] on icon at bounding box center [398, 88] width 14 height 14
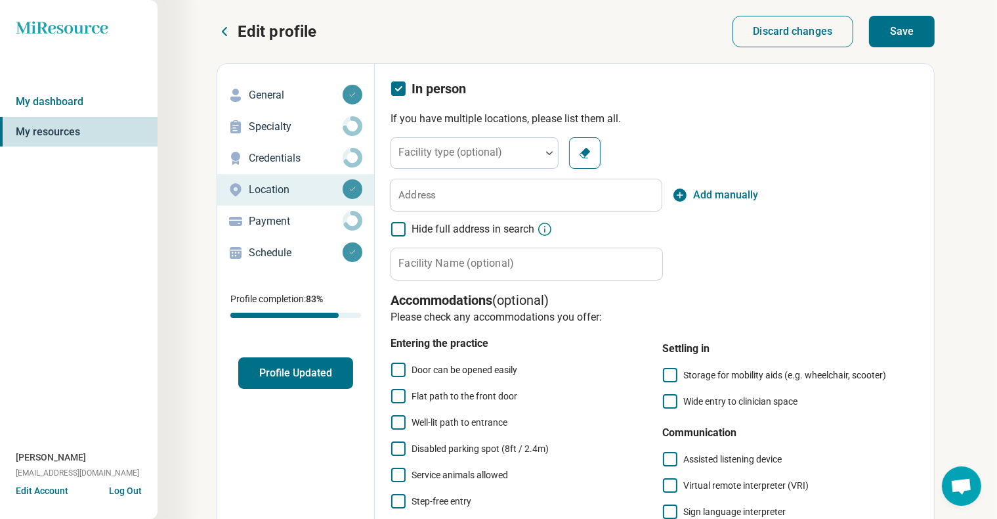
click at [395, 93] on icon at bounding box center [398, 88] width 14 height 14
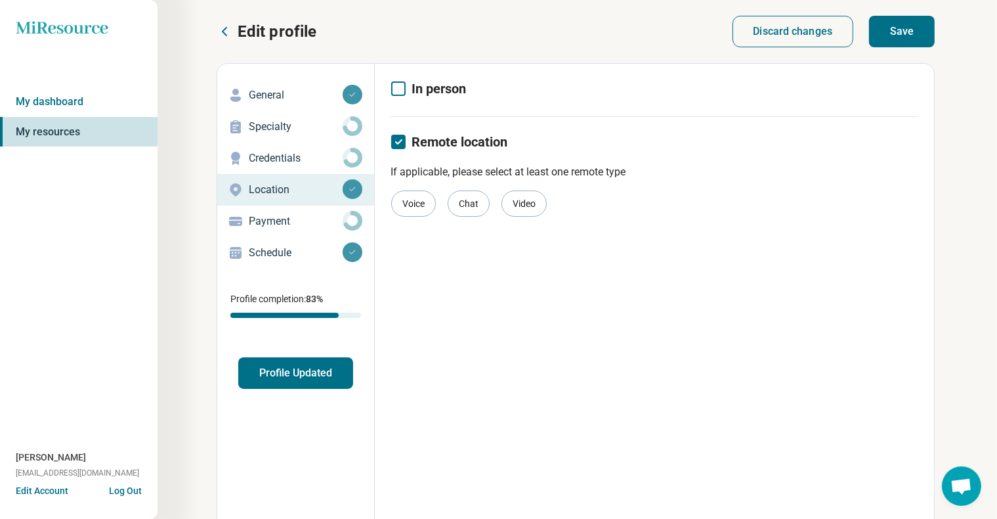
click at [284, 222] on p "Payment" at bounding box center [296, 221] width 94 height 16
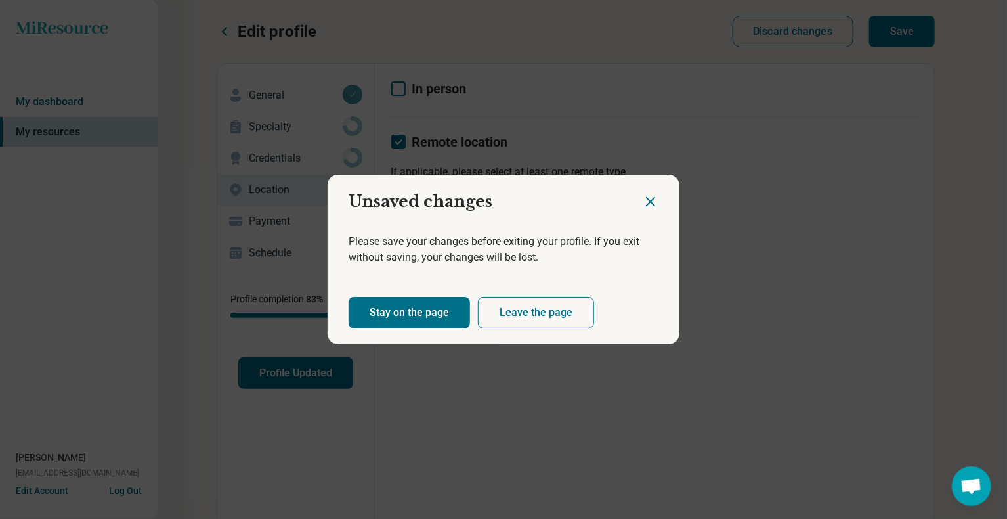
click at [662, 203] on div at bounding box center [661, 196] width 37 height 43
click at [517, 318] on button "Leave the page" at bounding box center [536, 313] width 116 height 32
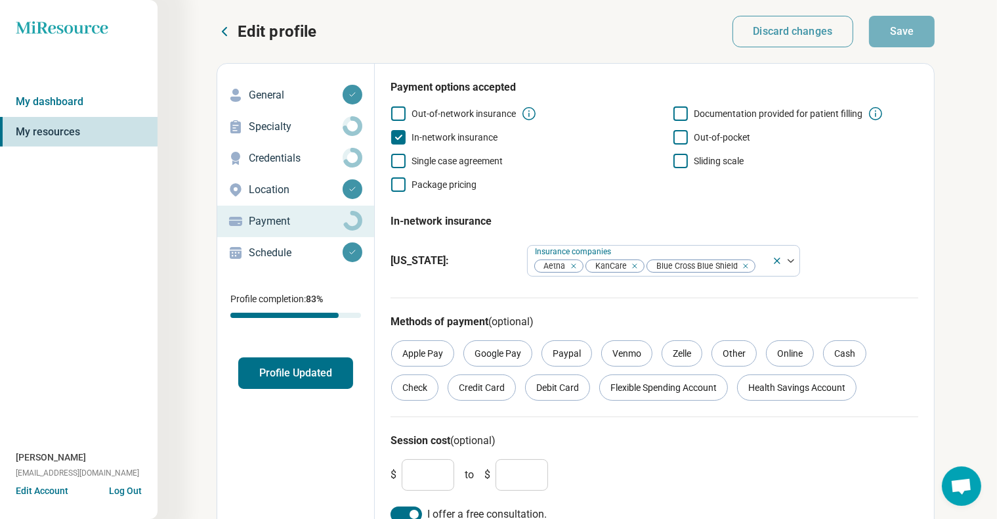
click at [680, 140] on icon at bounding box center [681, 137] width 14 height 14
click at [680, 161] on icon at bounding box center [681, 161] width 14 height 14
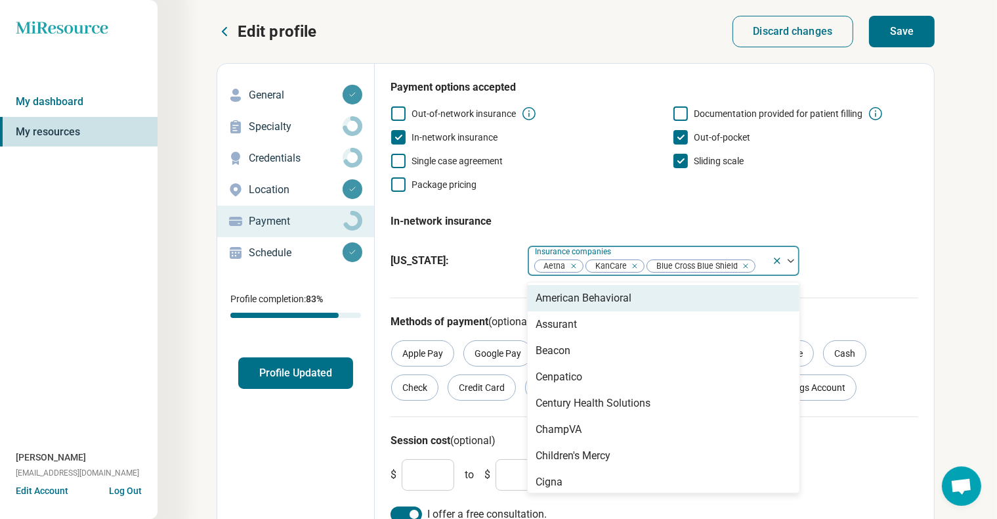
click at [795, 261] on div at bounding box center [791, 261] width 17 height 4
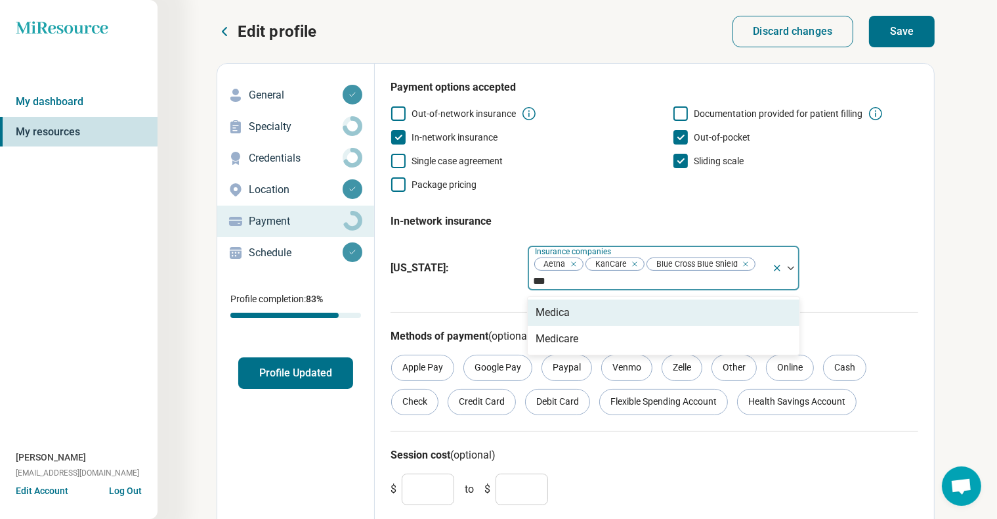
type input "****"
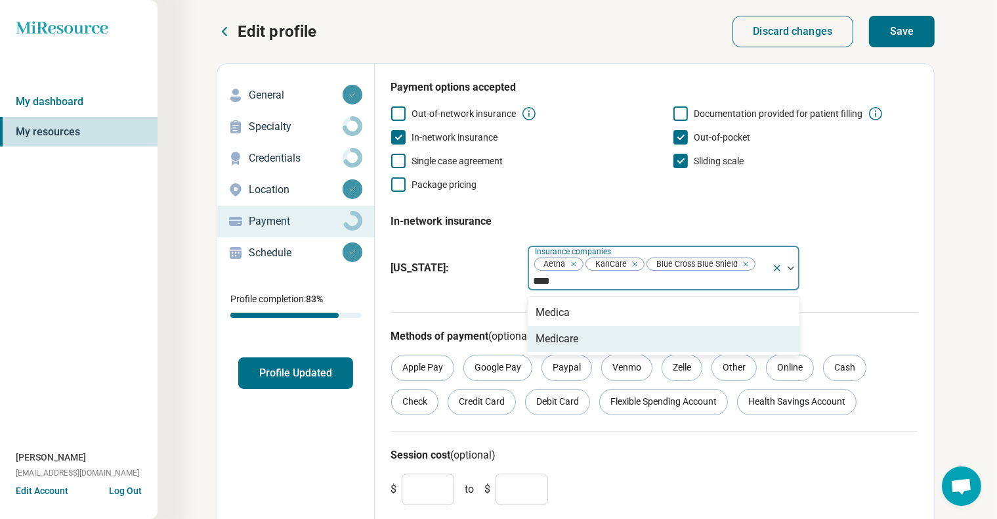
click at [600, 343] on div "Medicare" at bounding box center [664, 339] width 272 height 26
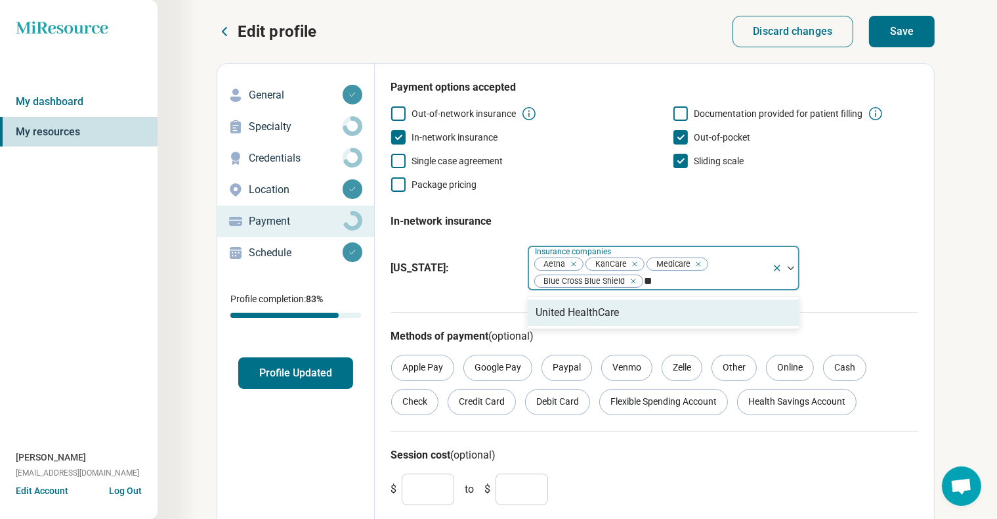
type input "***"
click at [645, 310] on div "United HealthCare" at bounding box center [664, 312] width 272 height 26
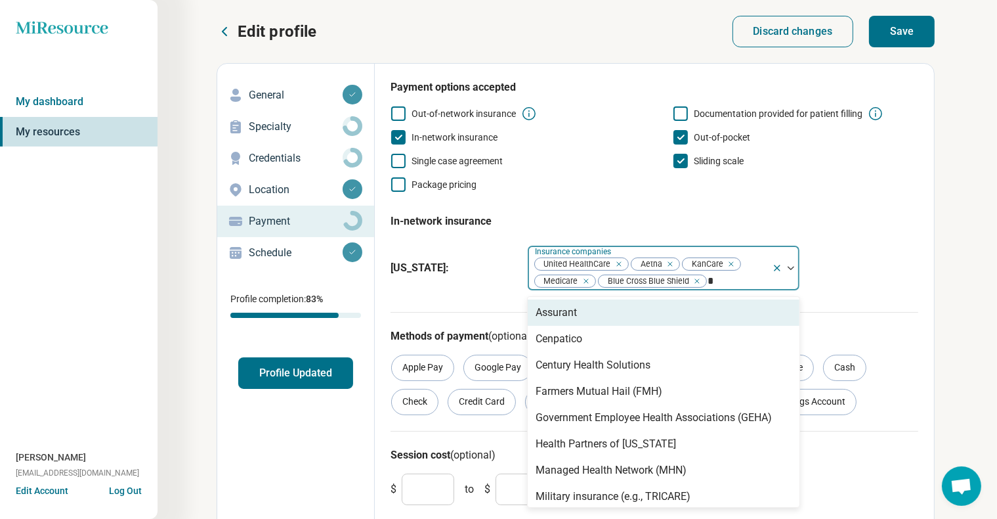
type input "**"
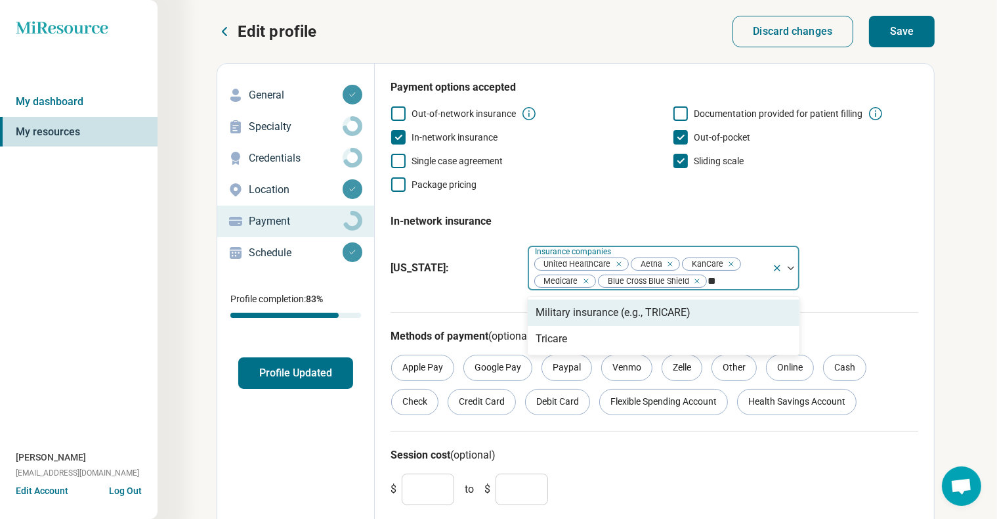
click at [649, 312] on div "Military insurance (e.g., TRICARE)" at bounding box center [613, 313] width 155 height 16
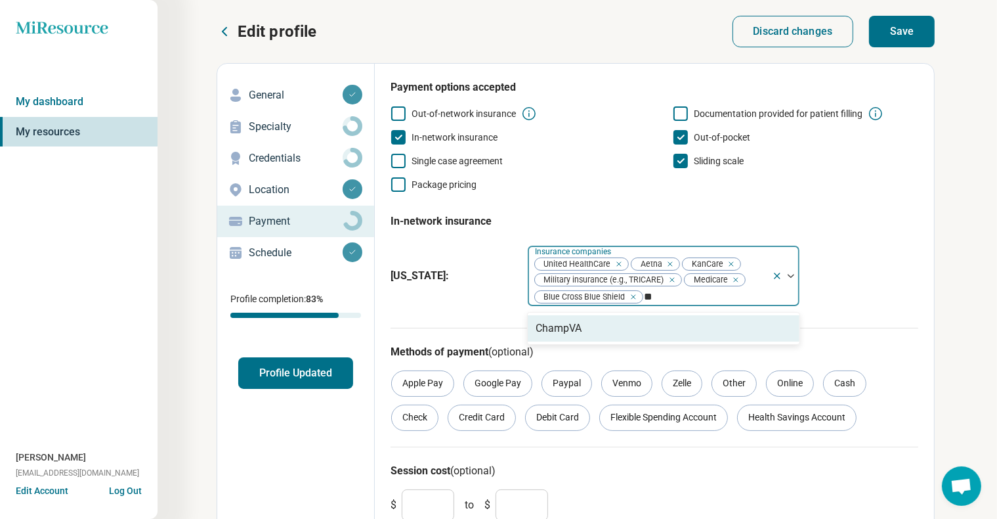
type input "*"
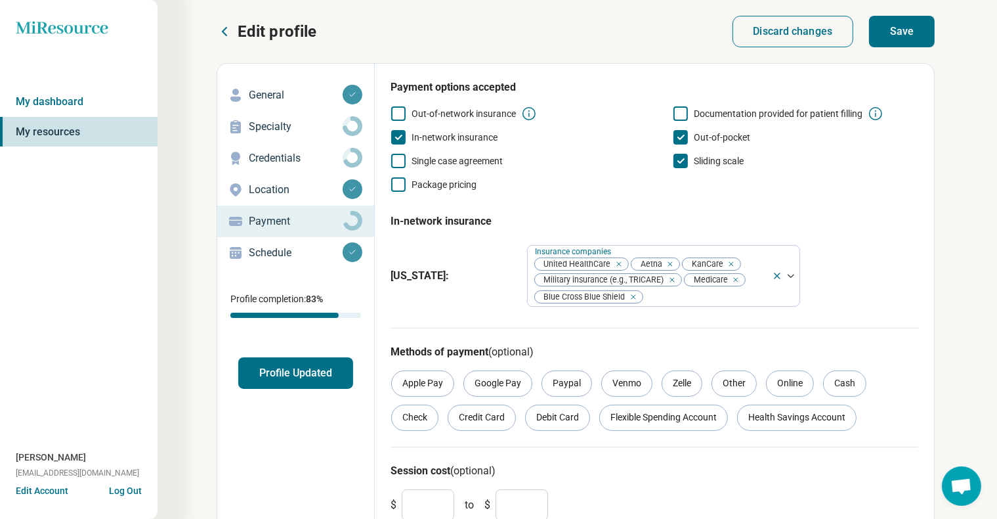
click at [858, 291] on div "[US_STATE] : Insurance companies United HealthCare Aetna KanCare Military insur…" at bounding box center [655, 276] width 528 height 72
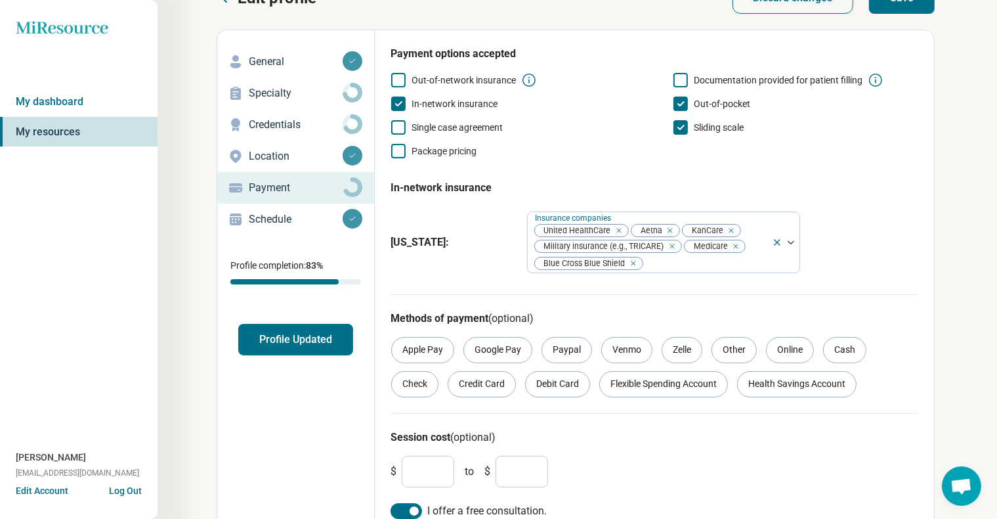
scroll to position [50, 0]
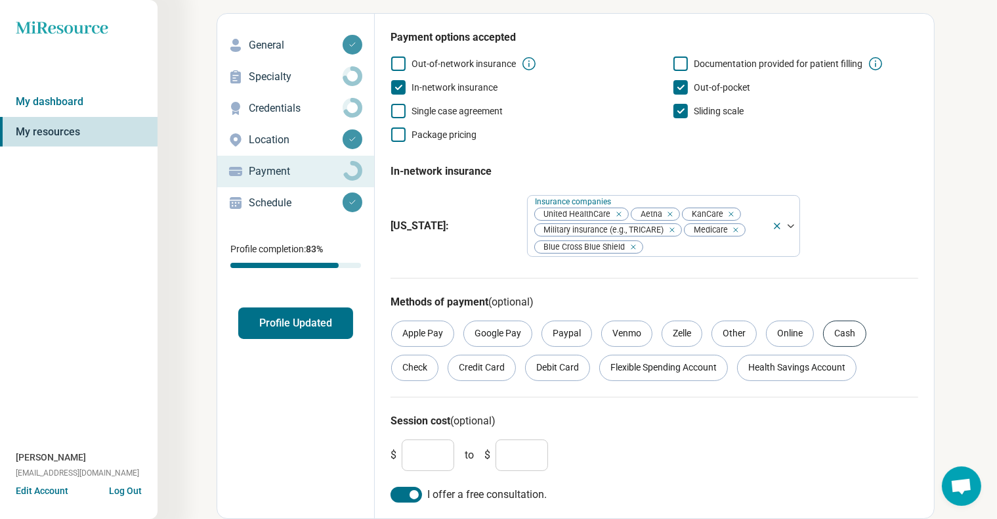
click at [842, 337] on div "Cash" at bounding box center [844, 333] width 43 height 26
click at [404, 372] on div "Check" at bounding box center [414, 368] width 47 height 26
click at [401, 497] on div at bounding box center [407, 495] width 32 height 16
click at [519, 452] on input "*" at bounding box center [522, 455] width 53 height 32
click at [422, 461] on input "*" at bounding box center [428, 455] width 53 height 32
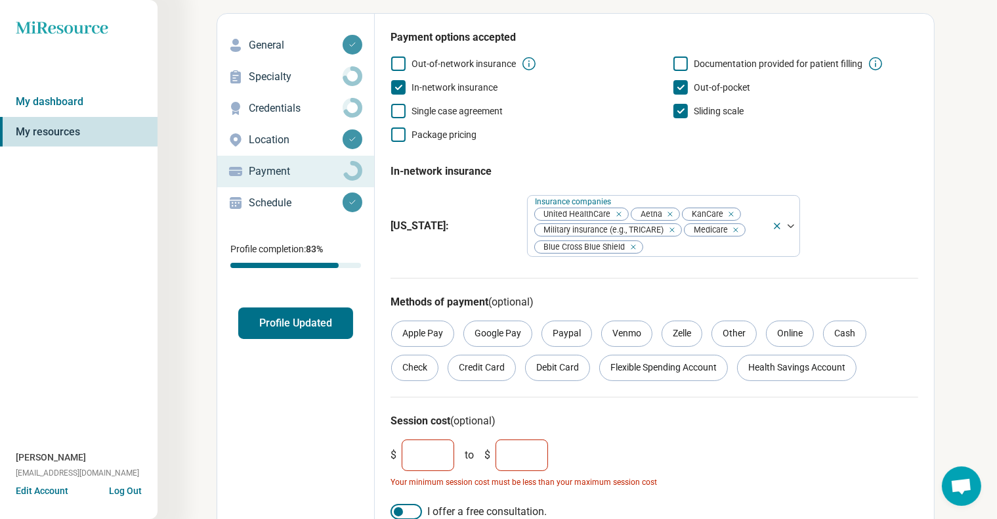
type input "**"
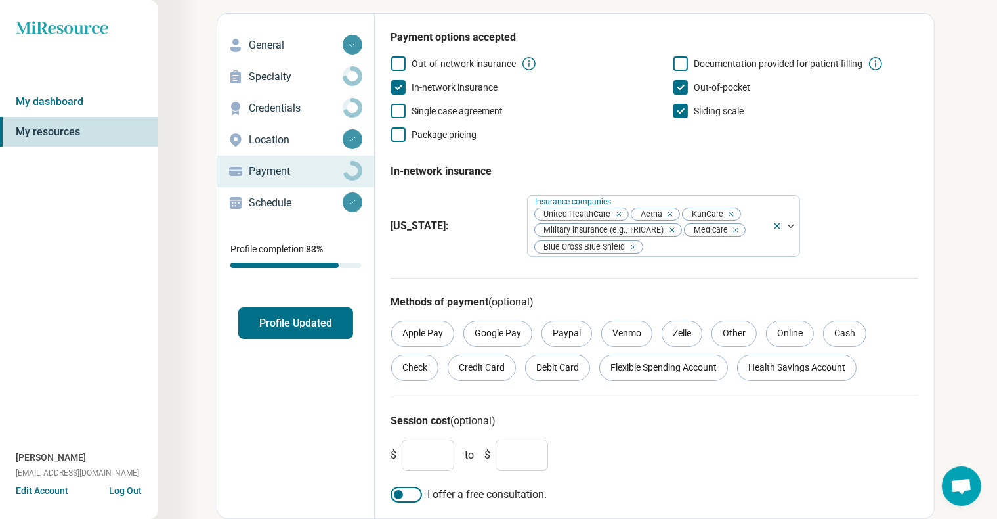
type input "***"
click at [594, 440] on div "$ ** to $ ***" at bounding box center [654, 455] width 538 height 42
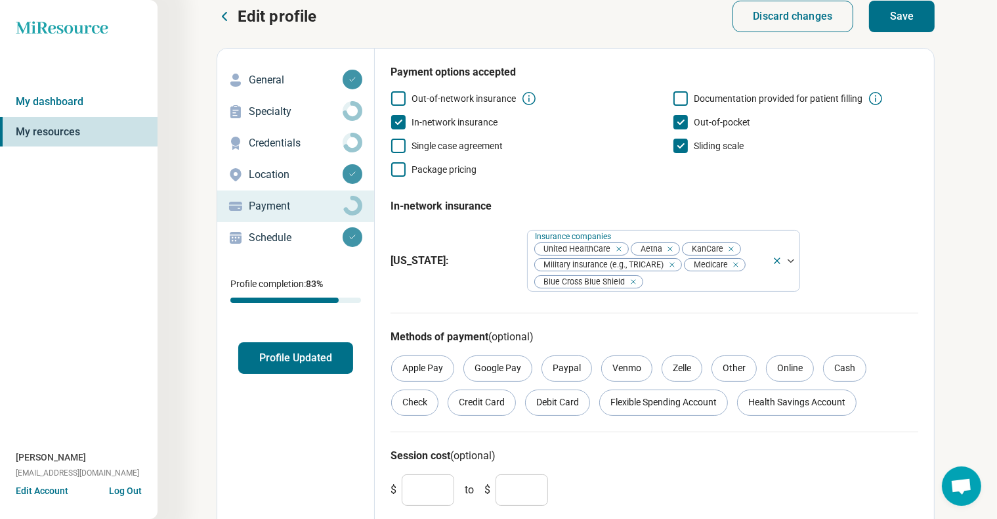
scroll to position [0, 0]
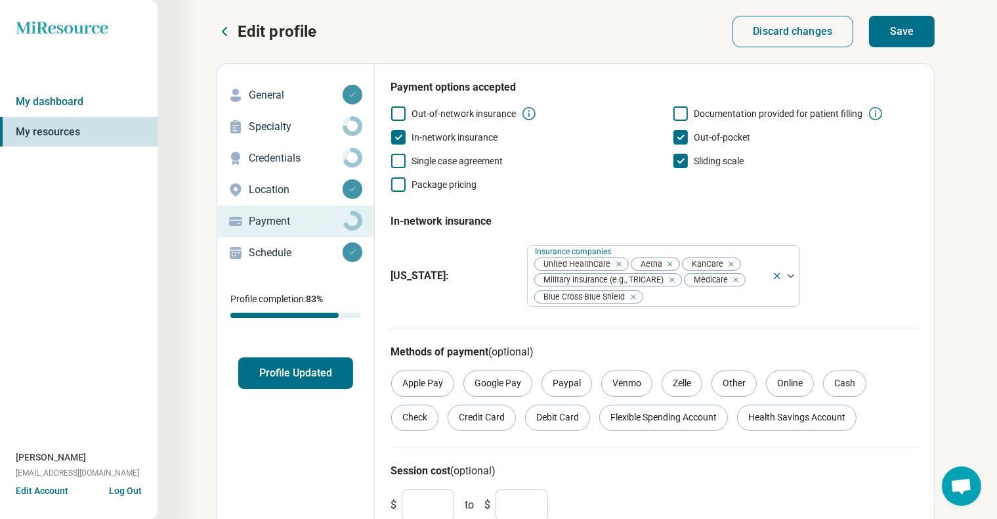
click at [905, 29] on button "Save" at bounding box center [902, 32] width 66 height 32
click at [281, 159] on p "Credentials" at bounding box center [296, 158] width 94 height 16
type textarea "*"
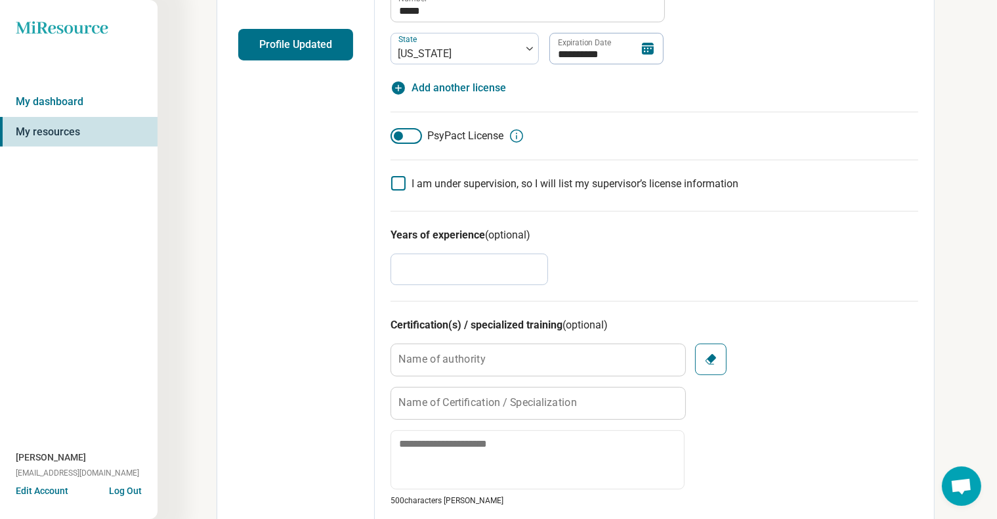
scroll to position [394, 0]
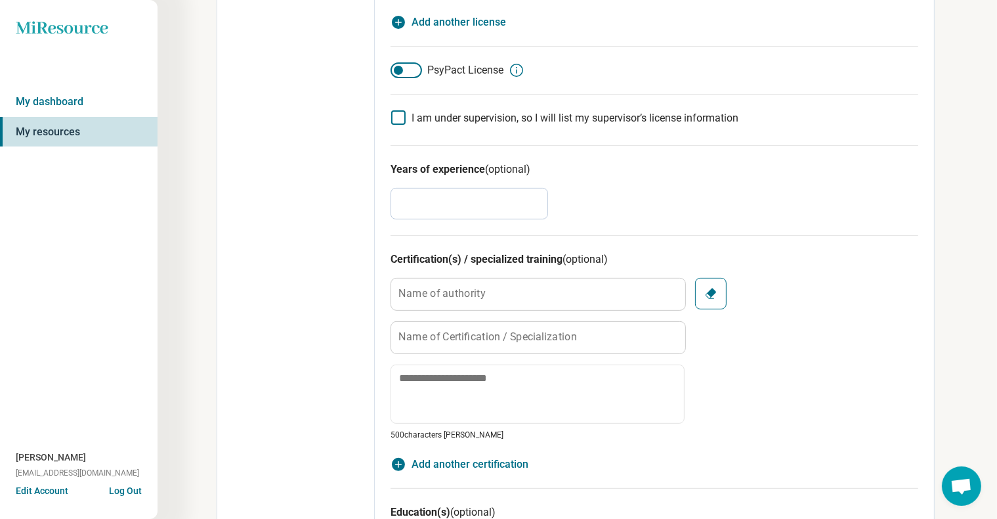
drag, startPoint x: 446, startPoint y: 199, endPoint x: 364, endPoint y: 205, distance: 82.3
click at [364, 205] on div "**********" at bounding box center [576, 424] width 718 height 1510
click at [659, 202] on div "Years of experience (optional) *" at bounding box center [655, 190] width 528 height 90
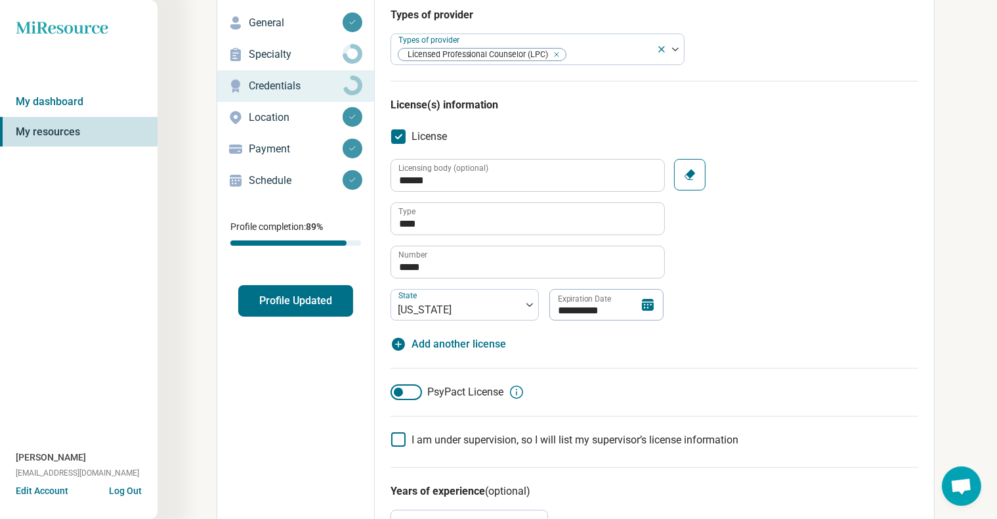
scroll to position [0, 0]
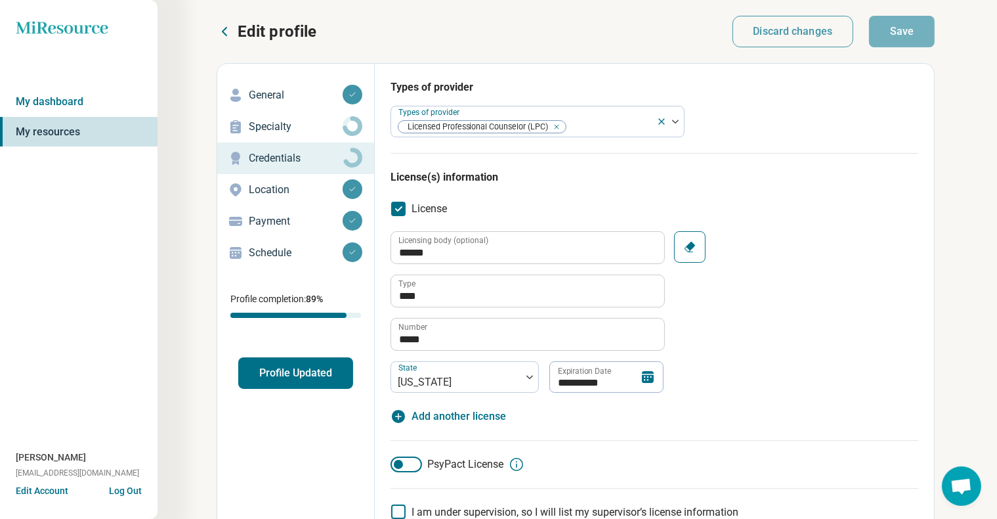
click at [302, 373] on button "Profile Updated" at bounding box center [295, 373] width 115 height 32
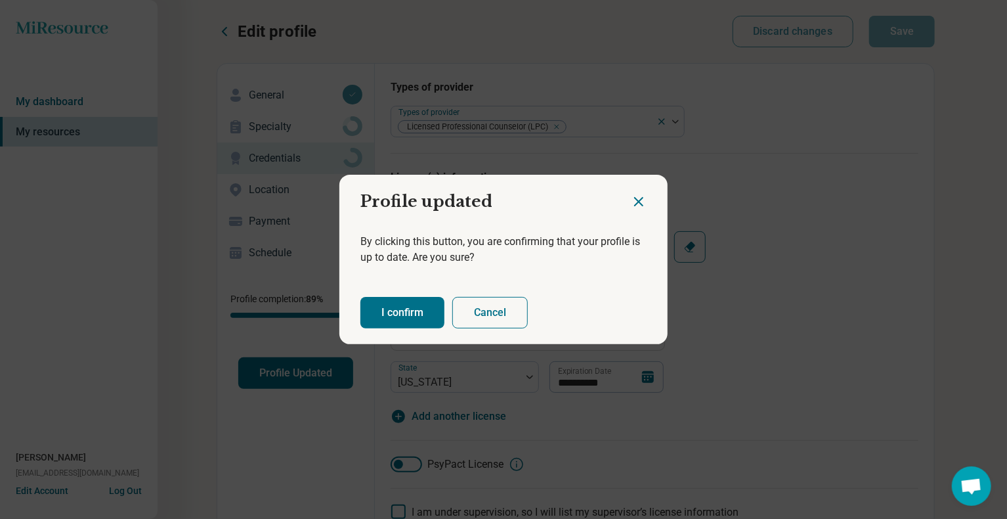
click at [401, 313] on button "I confirm" at bounding box center [402, 313] width 84 height 32
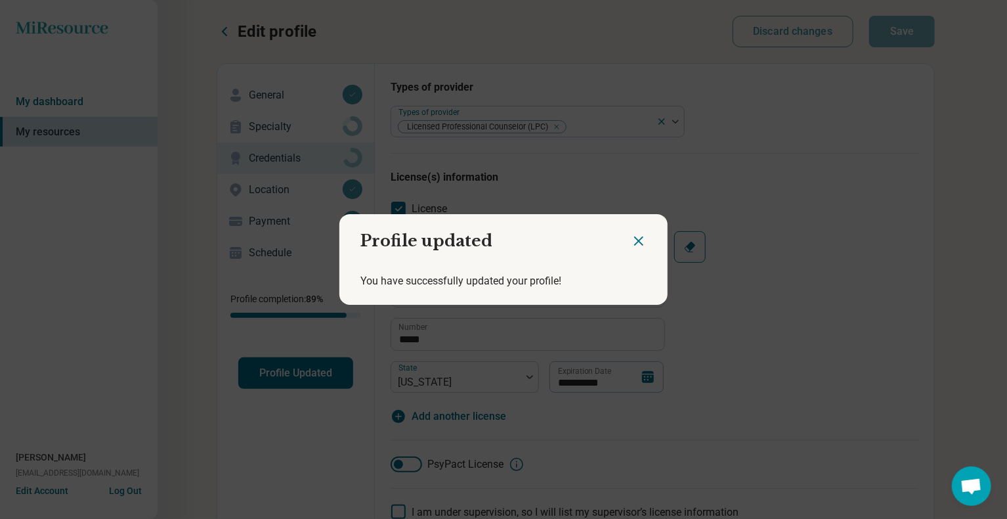
click at [634, 245] on icon "Close dialog" at bounding box center [639, 241] width 16 height 16
